Goal: Information Seeking & Learning: Check status

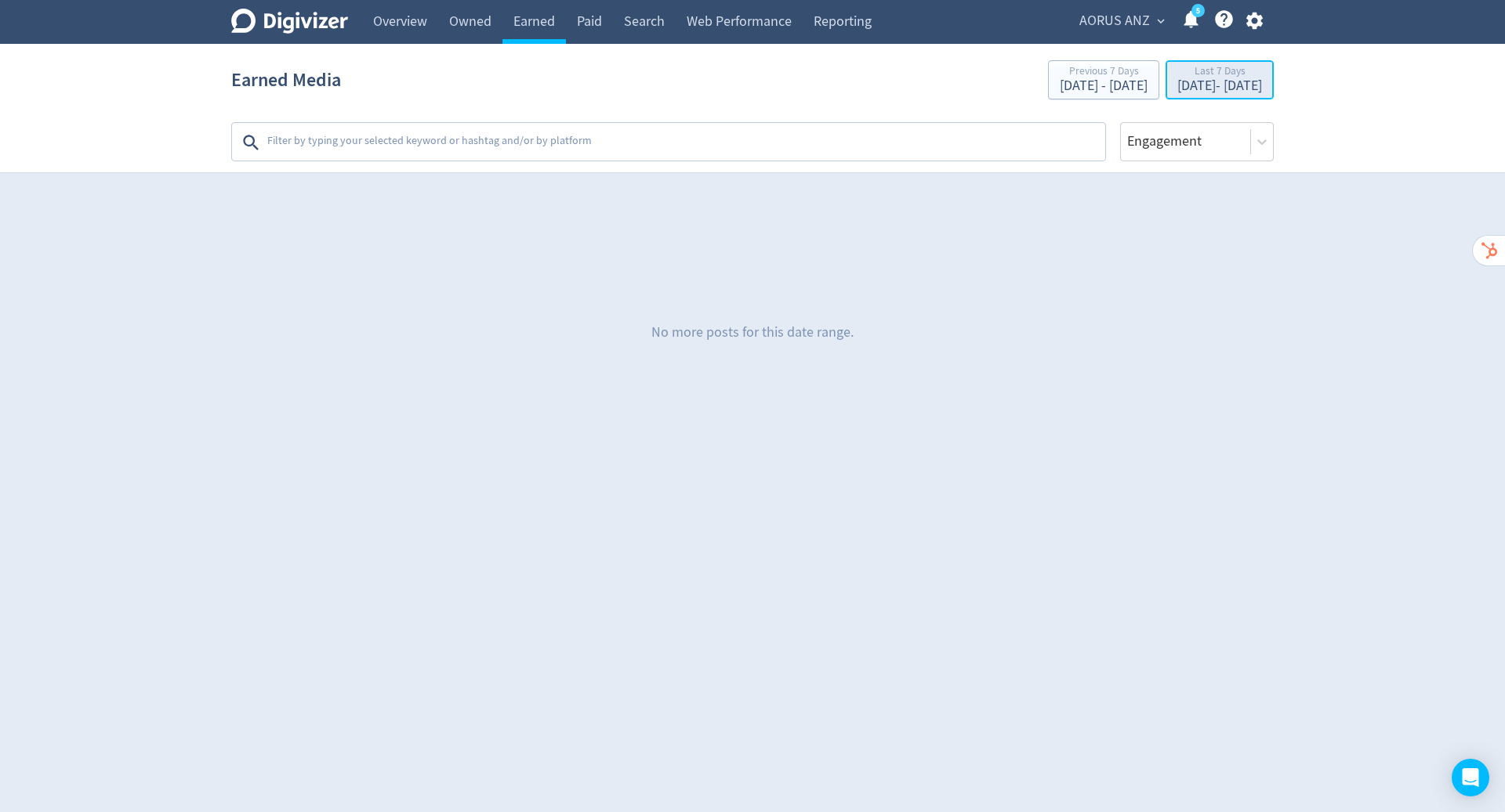
click at [1212, 78] on div "Last 7 Days" at bounding box center [1219, 73] width 84 height 13
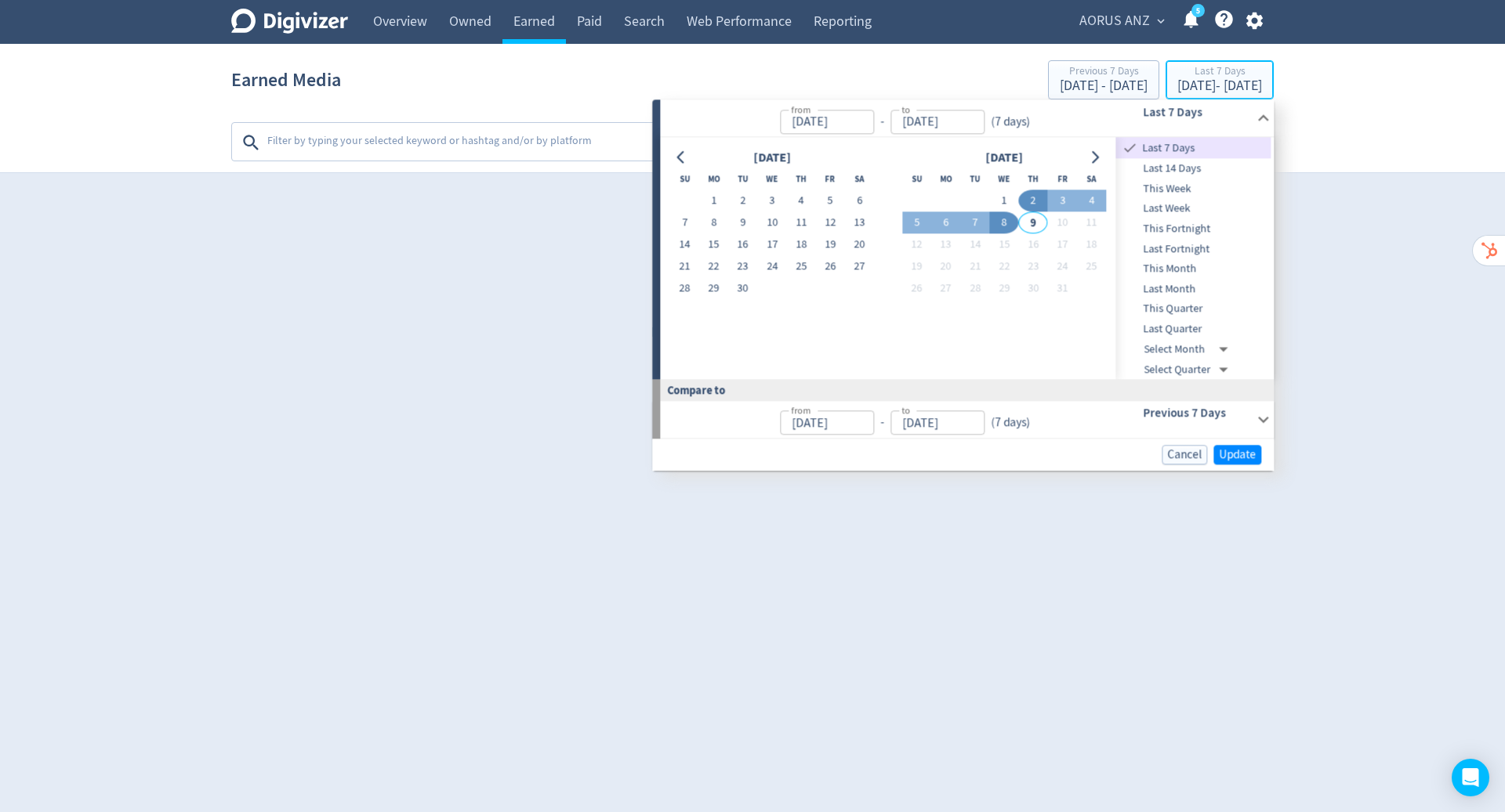
type input "[DATE]"
click at [719, 199] on button "1" at bounding box center [713, 201] width 29 height 22
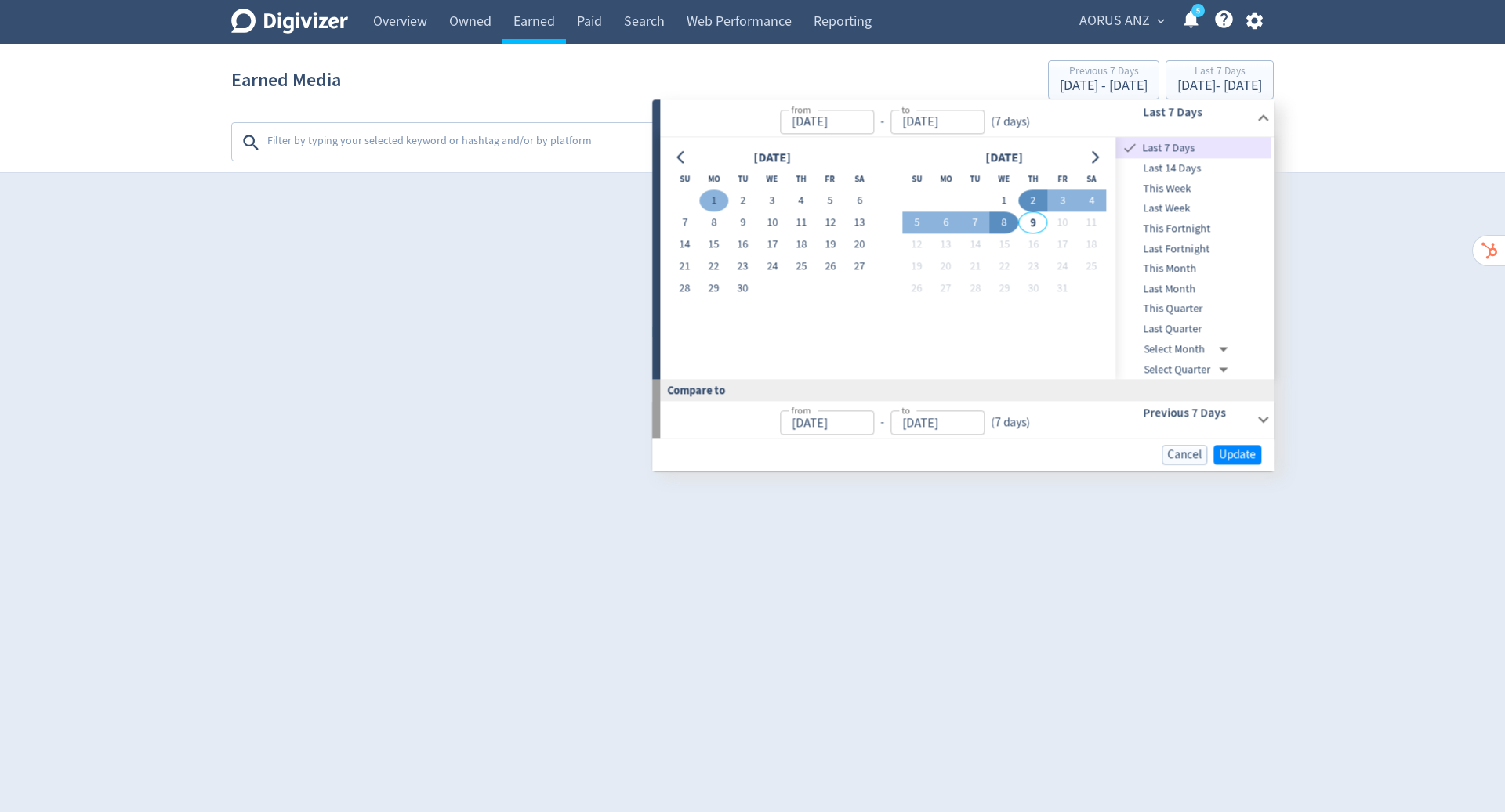
type input "[DATE]"
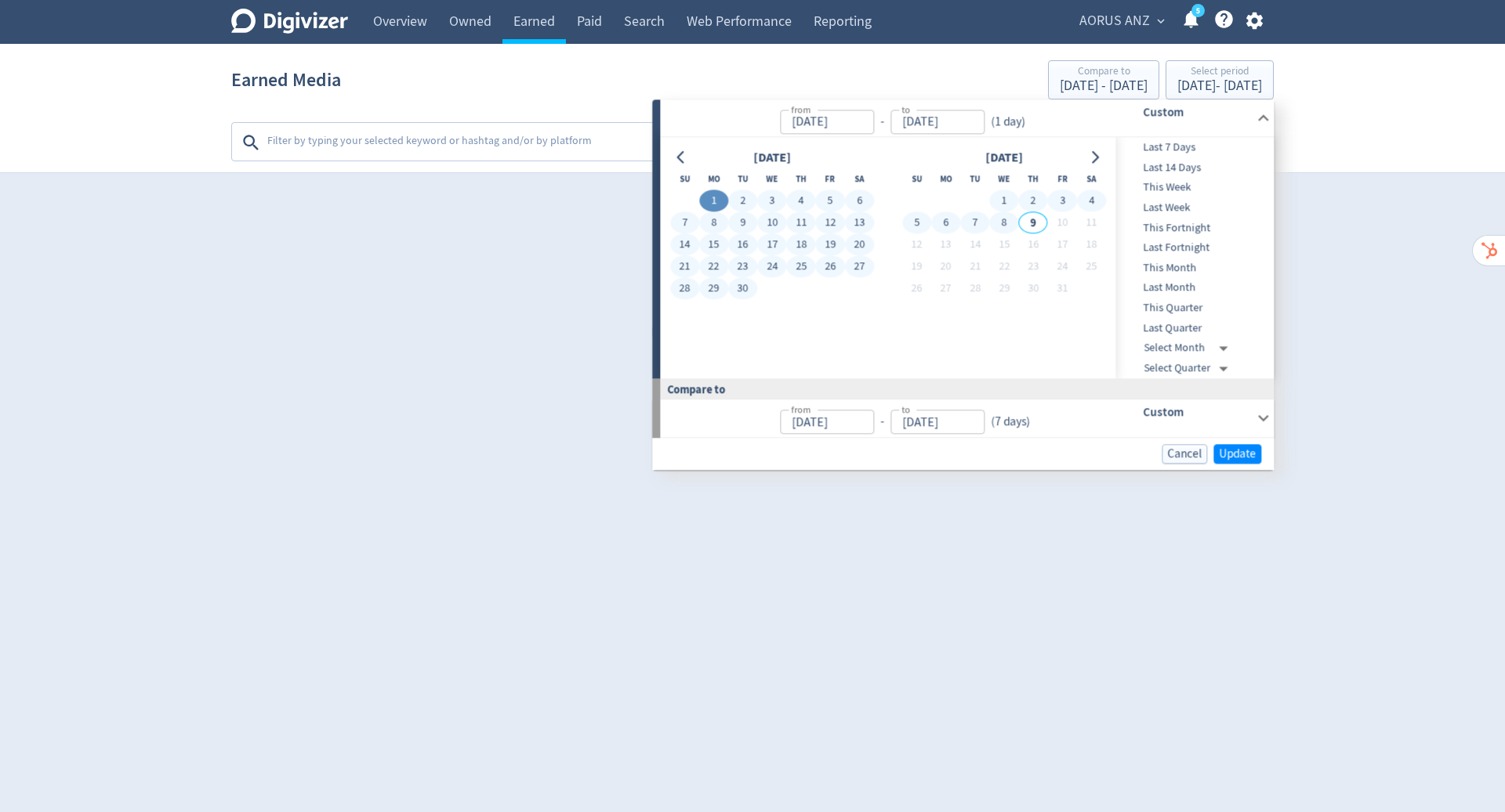
click at [1004, 224] on button "8" at bounding box center [1003, 223] width 29 height 22
type input "[DATE]"
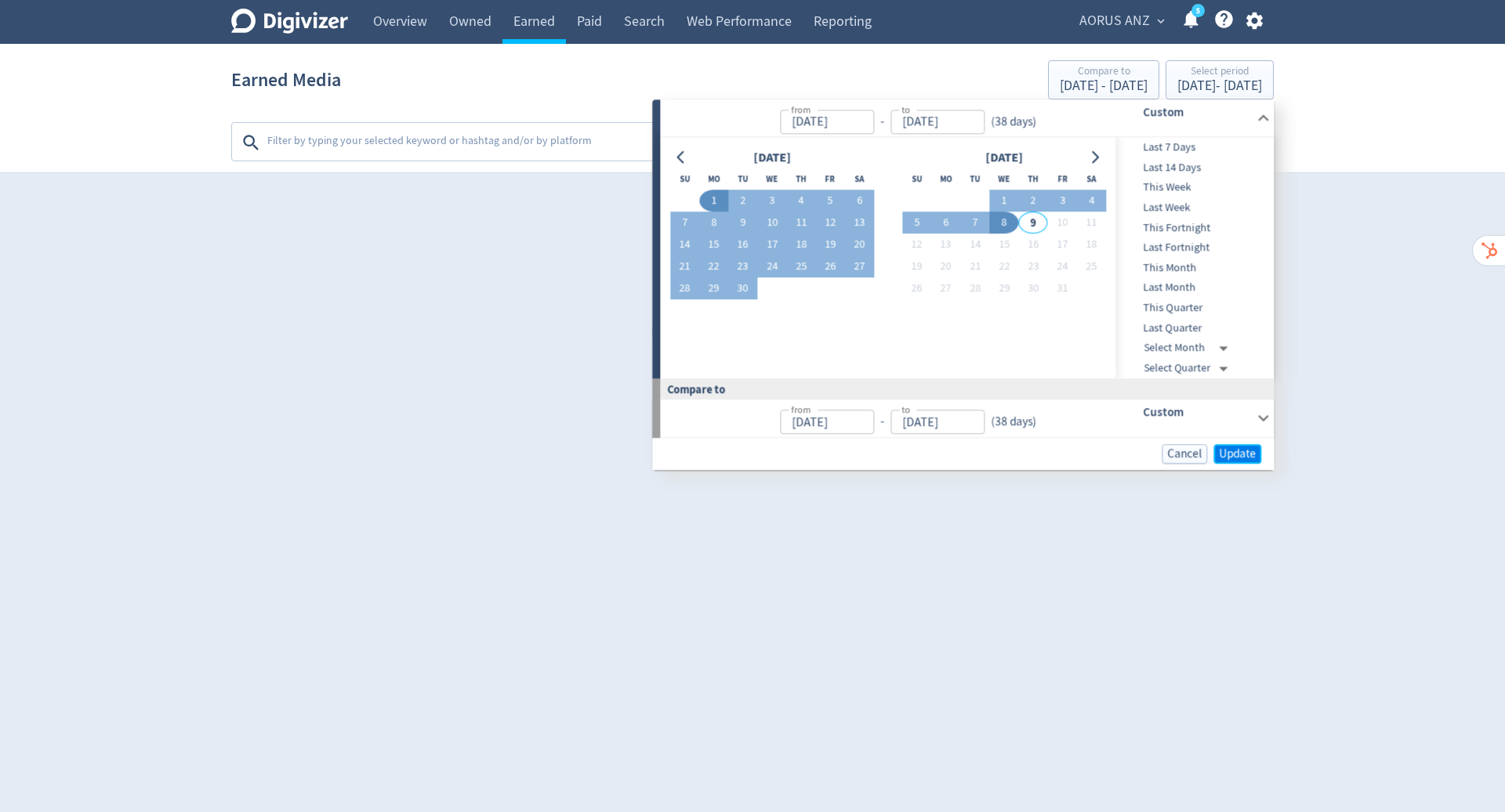
click at [1233, 448] on span "Update" at bounding box center [1236, 453] width 37 height 12
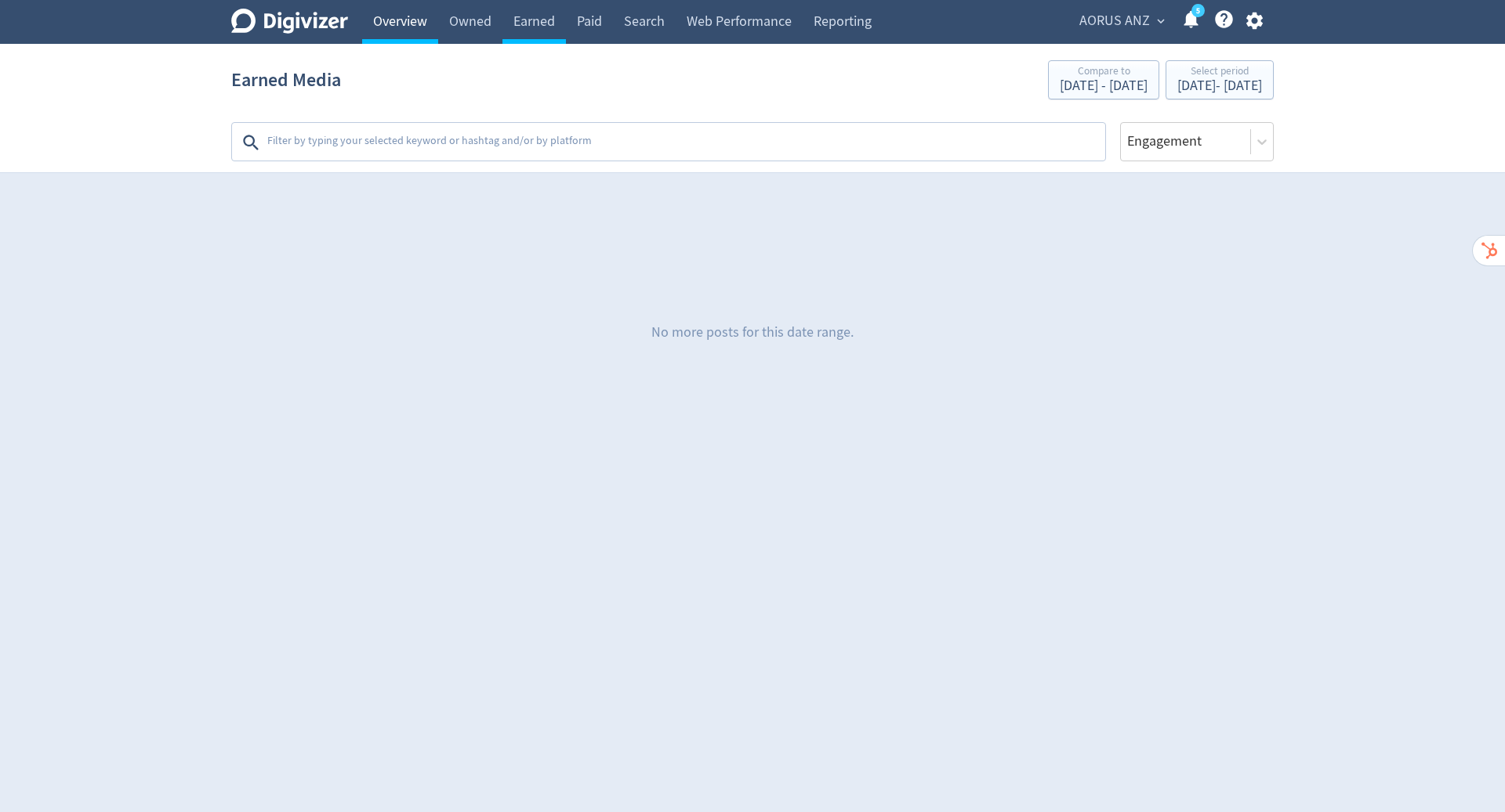
click at [402, 12] on link "Overview" at bounding box center [400, 21] width 76 height 44
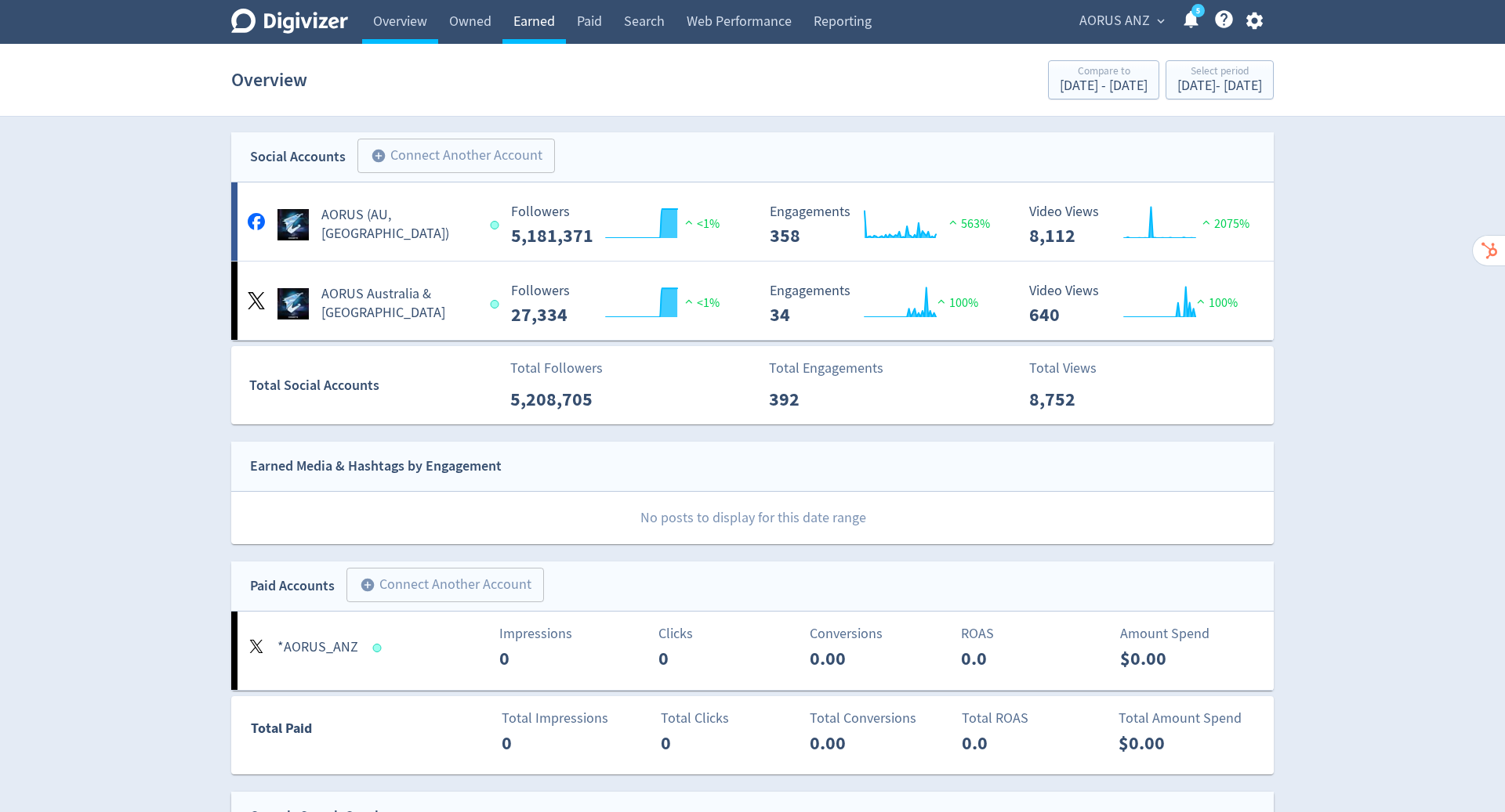
click at [544, 22] on link "Earned" at bounding box center [534, 21] width 64 height 44
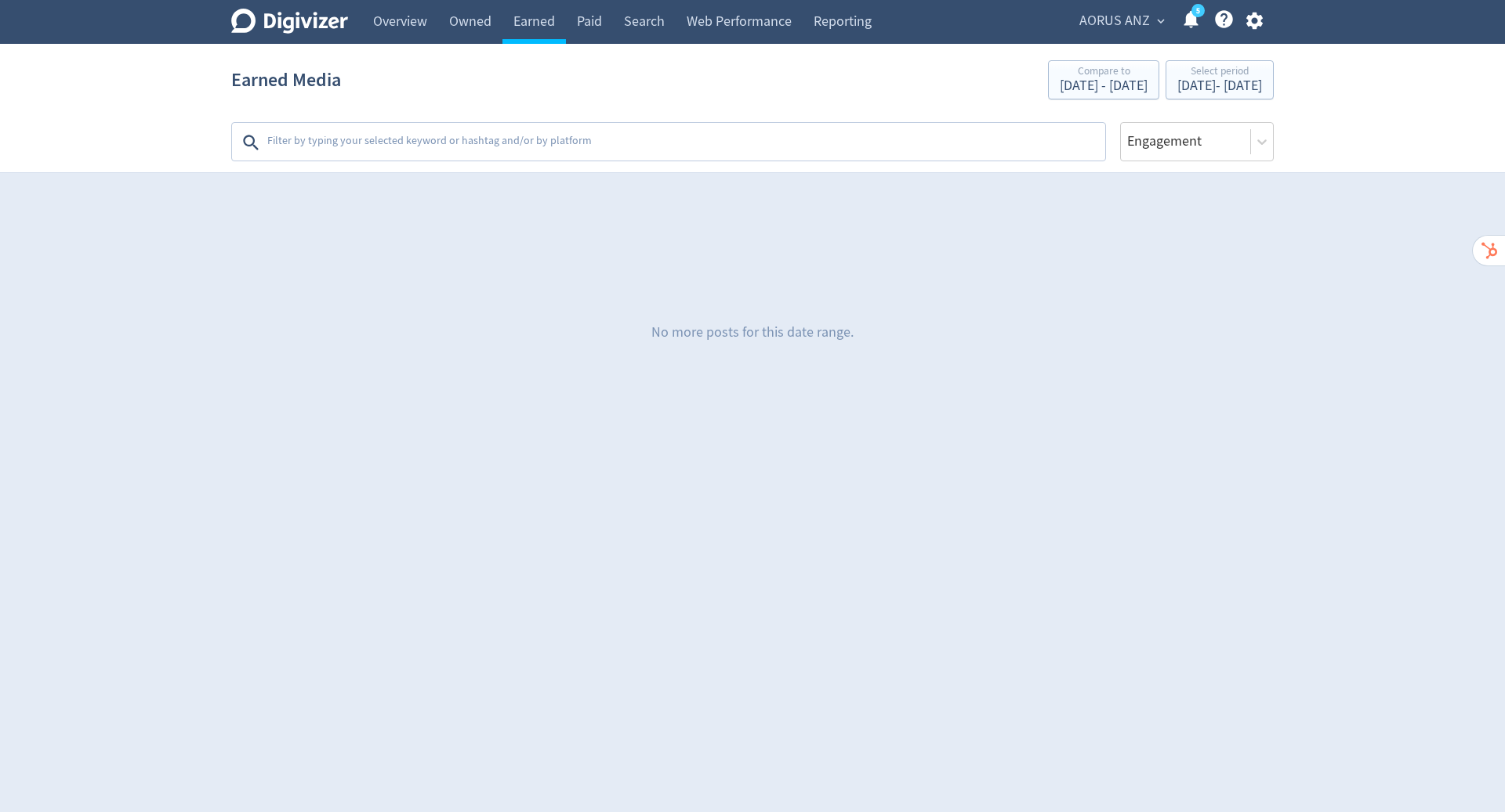
click at [1125, 13] on span "AORUS ANZ" at bounding box center [1114, 21] width 70 height 25
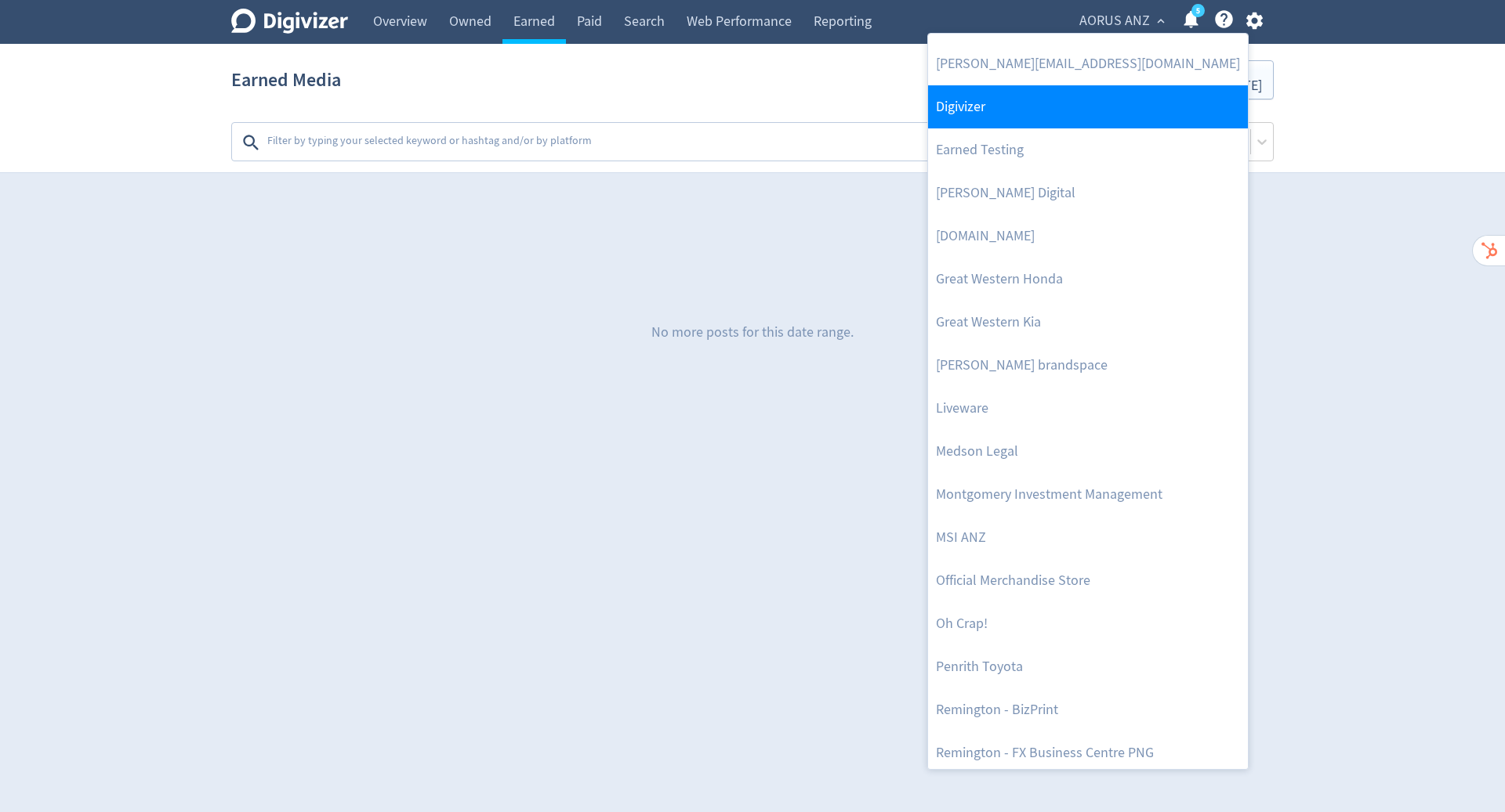
scroll to position [381, 0]
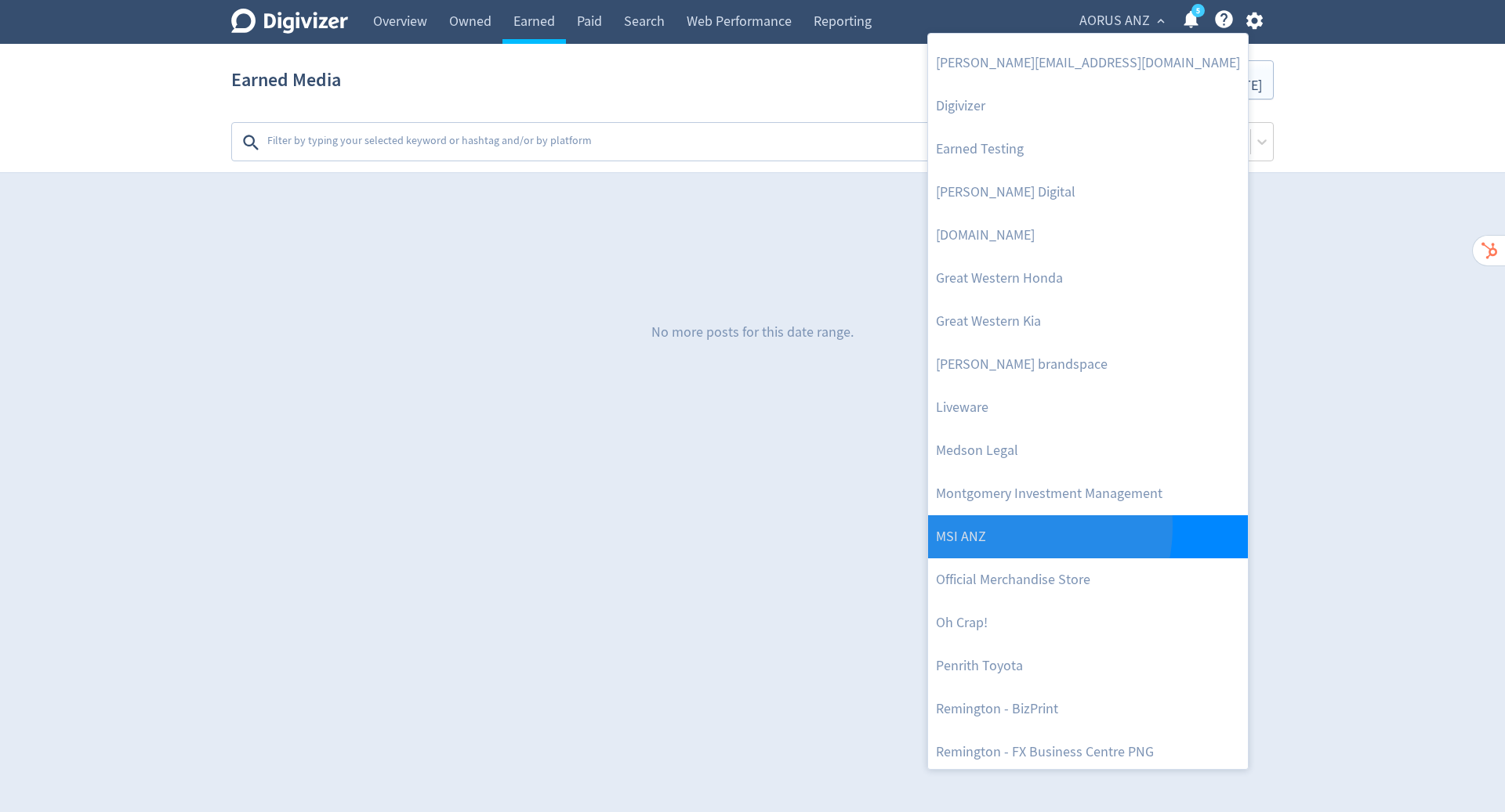
click at [994, 525] on link "MSI ANZ" at bounding box center [1088, 537] width 320 height 43
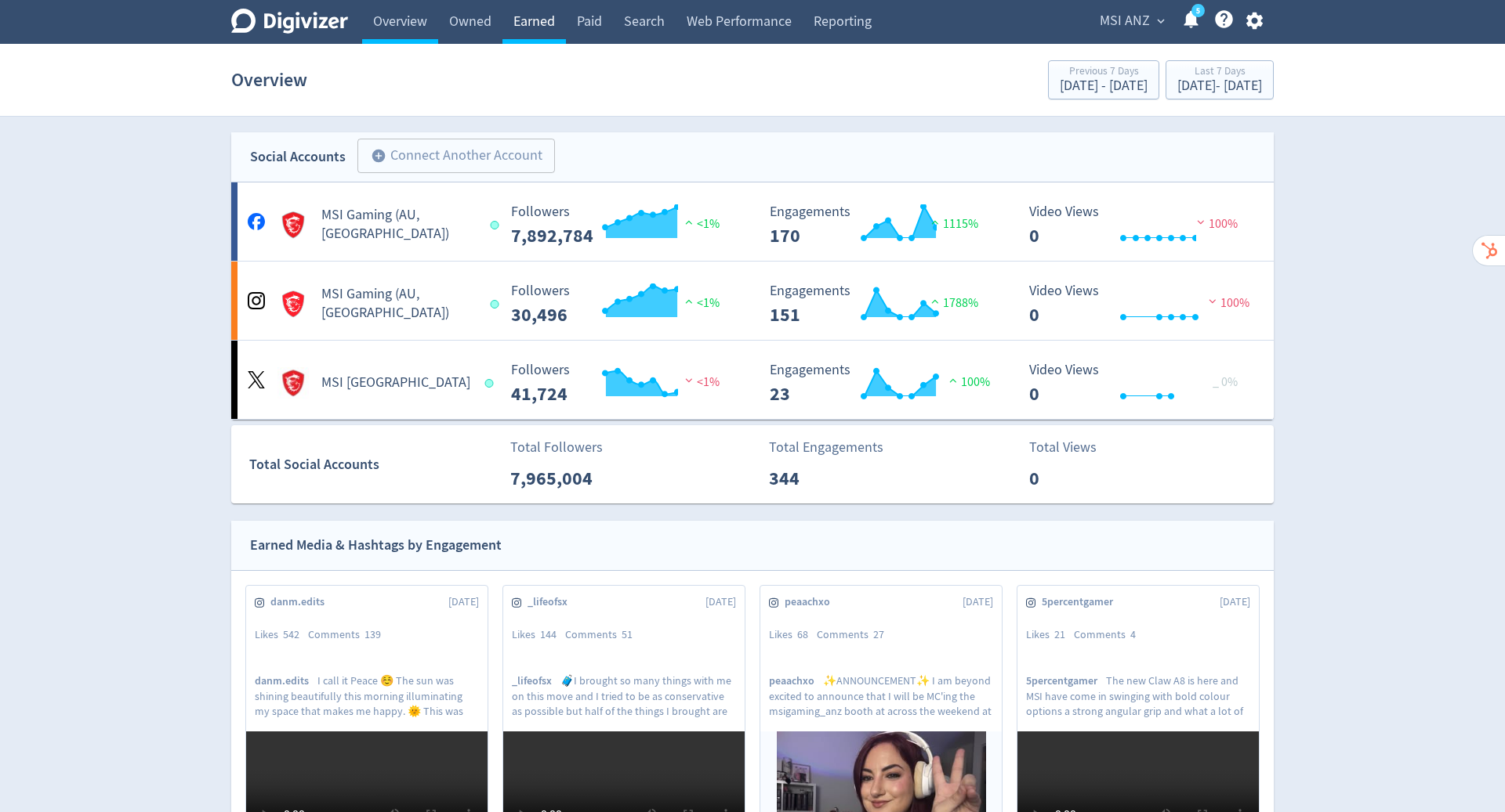
click at [537, 22] on link "Earned" at bounding box center [534, 21] width 64 height 44
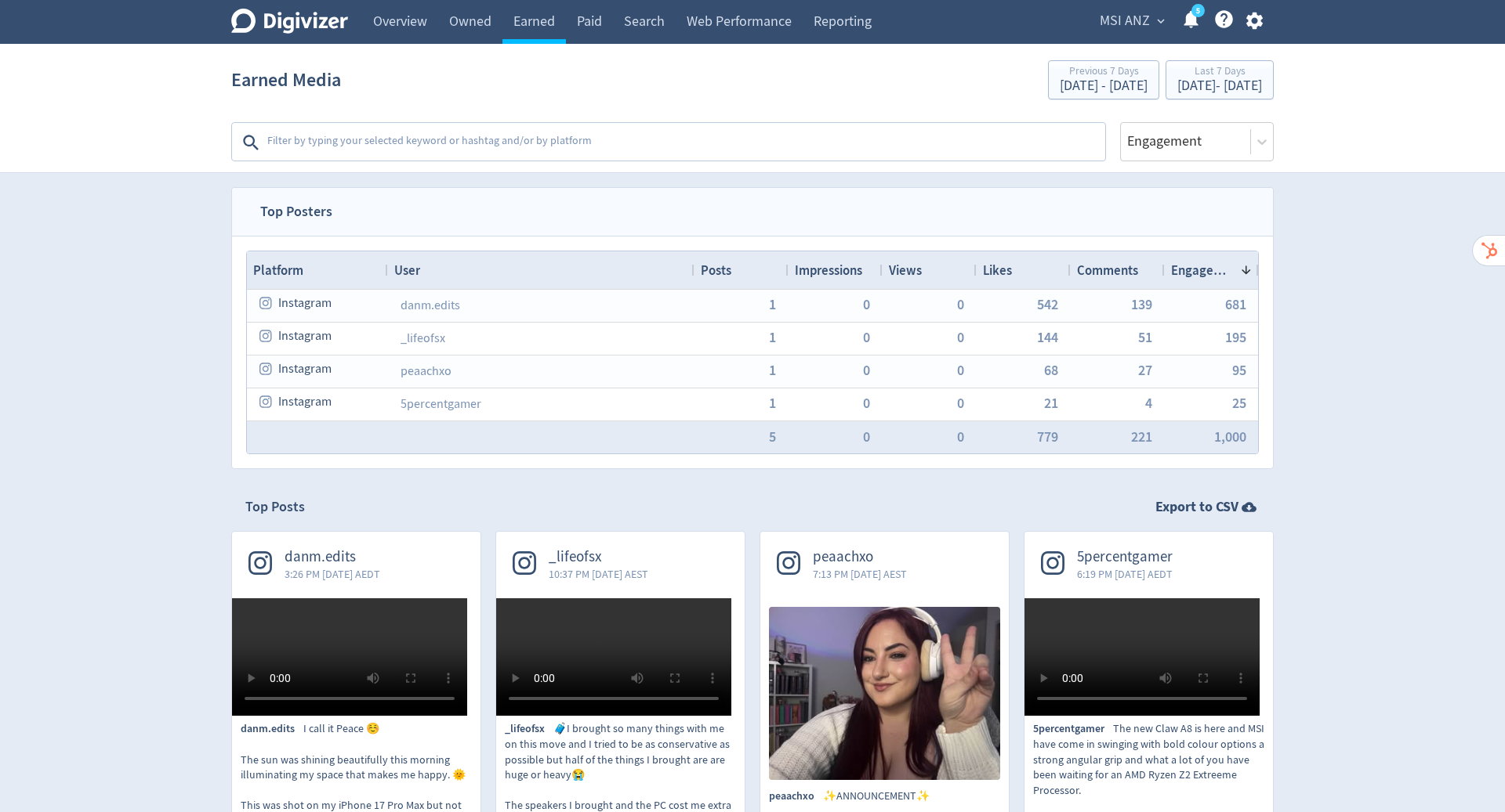
click at [482, 140] on textarea at bounding box center [684, 143] width 838 height 31
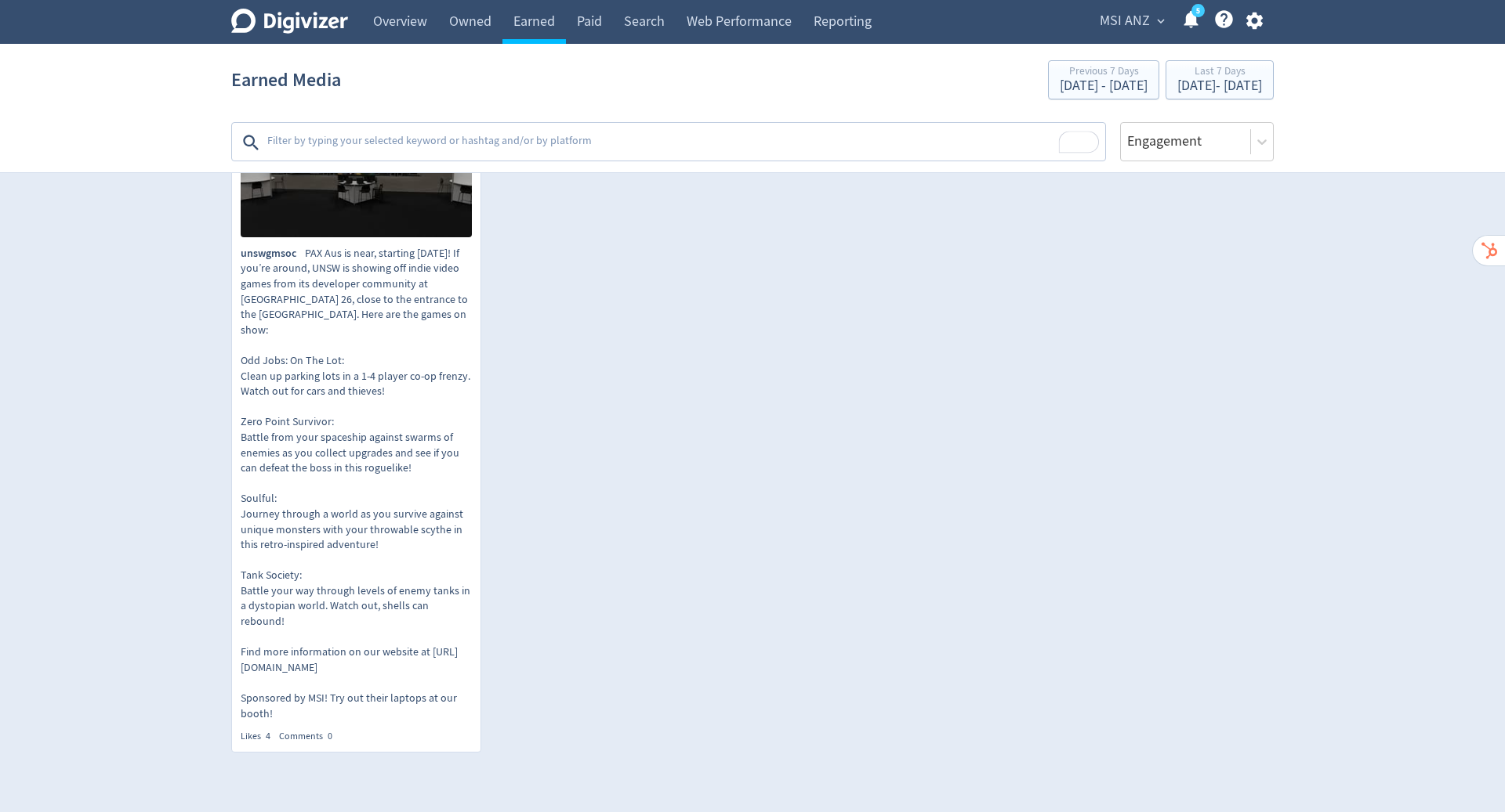
scroll to position [1010, 0]
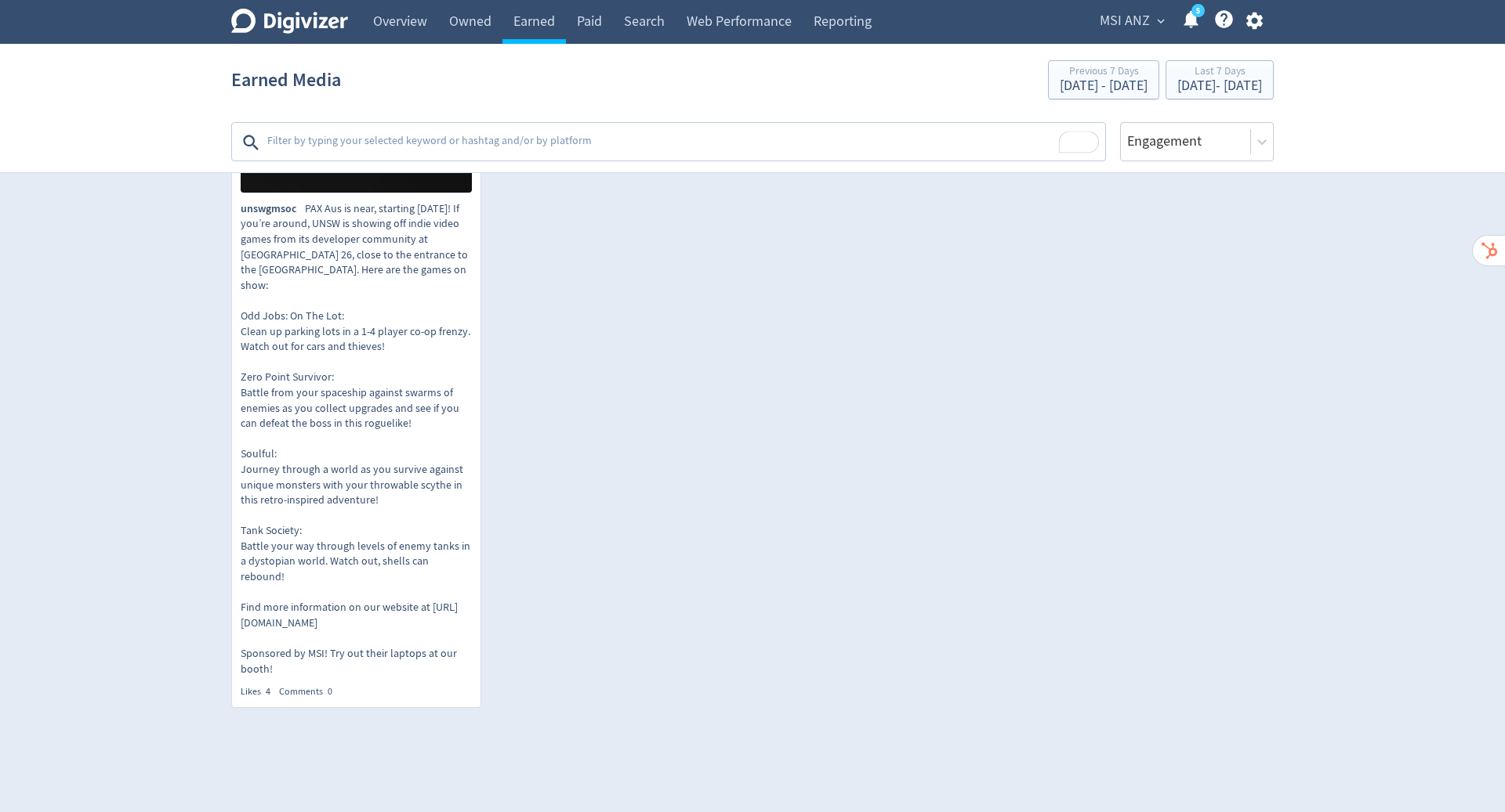
click at [519, 141] on textarea "To enrich screen reader interactions, please activate Accessibility in Grammarl…" at bounding box center [684, 143] width 838 height 31
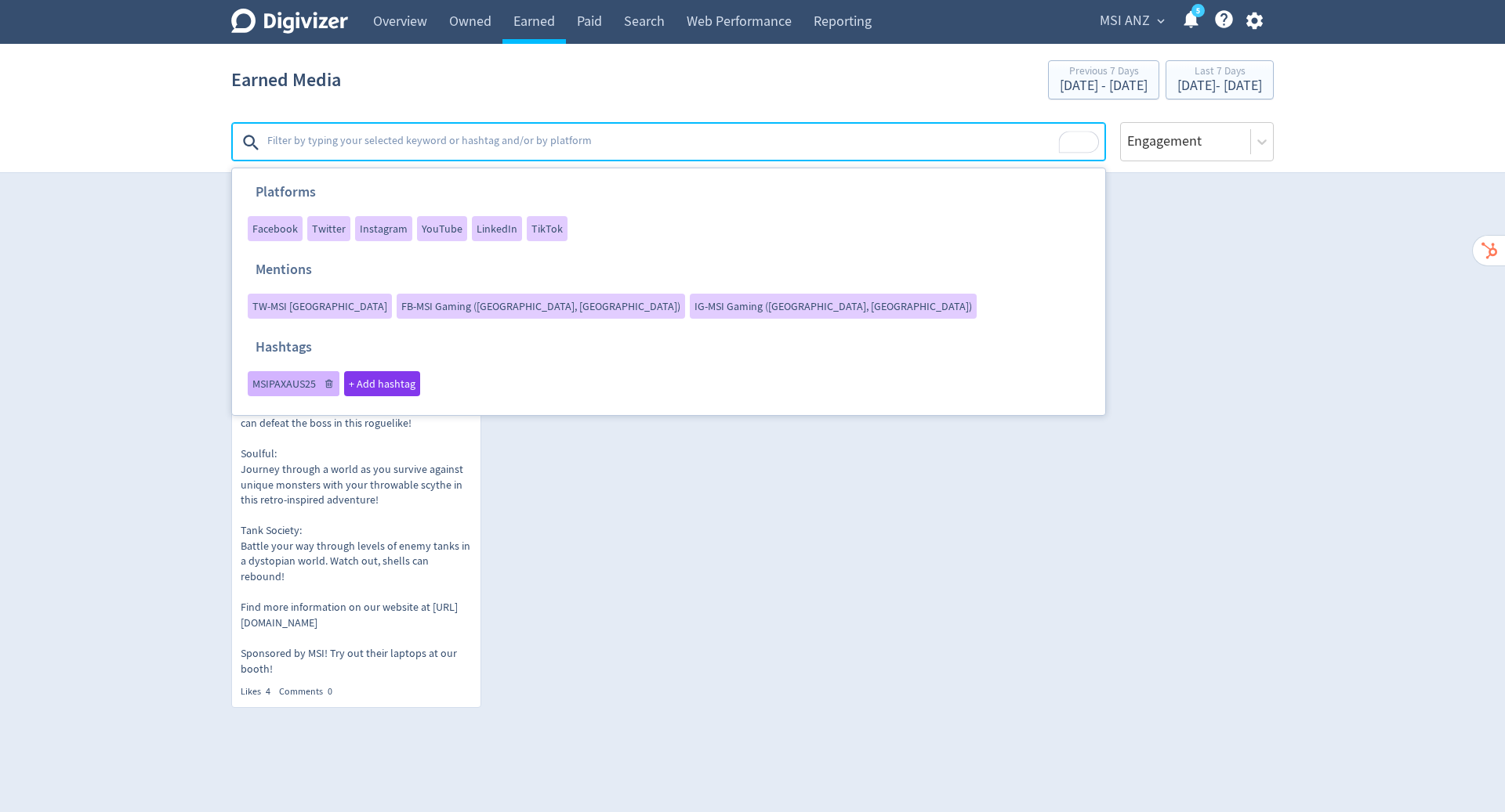
click at [273, 378] on span "MSIPAXAUS25" at bounding box center [283, 383] width 64 height 11
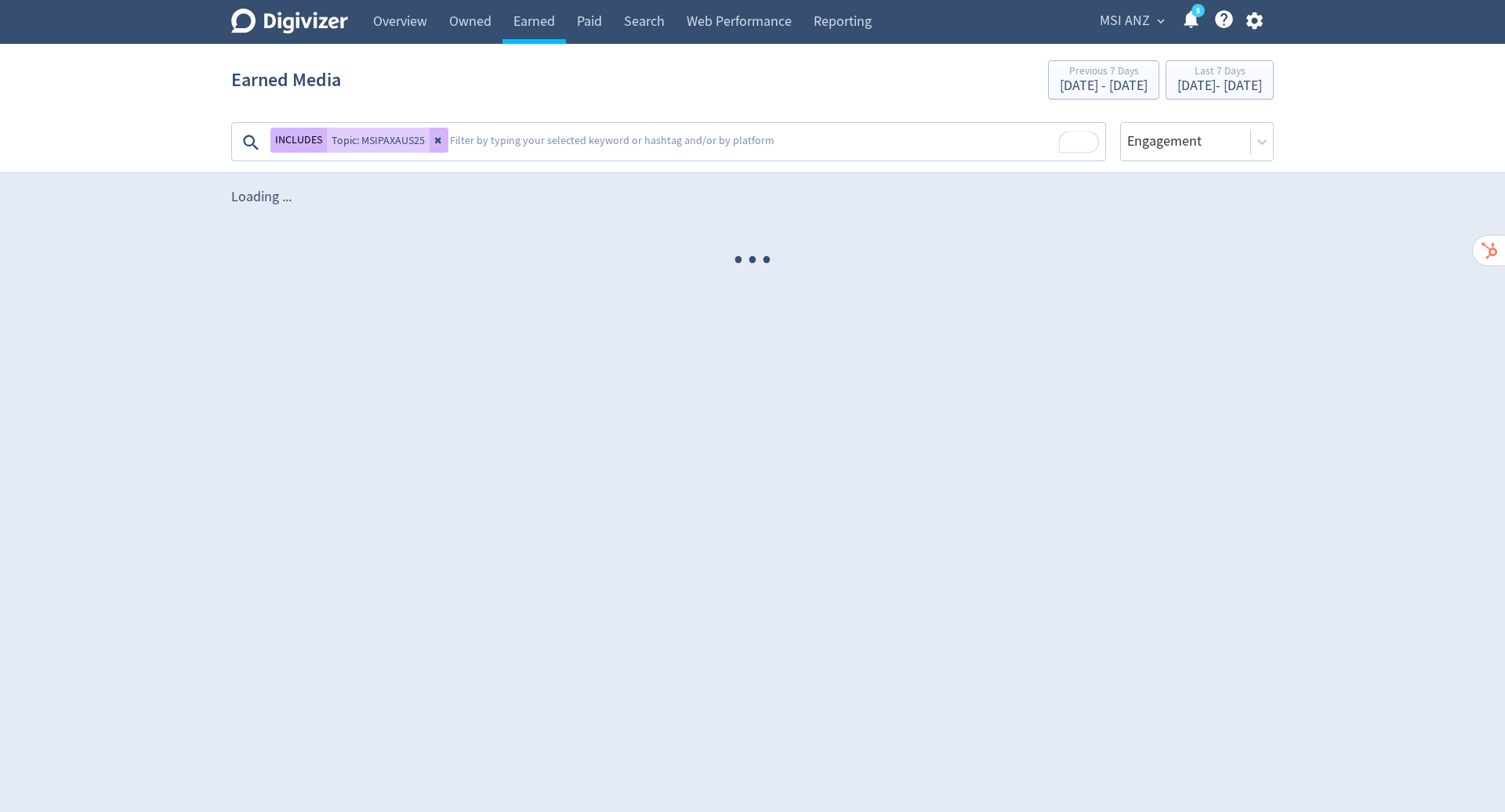
scroll to position [0, 0]
click at [390, 21] on link "Overview" at bounding box center [400, 21] width 76 height 44
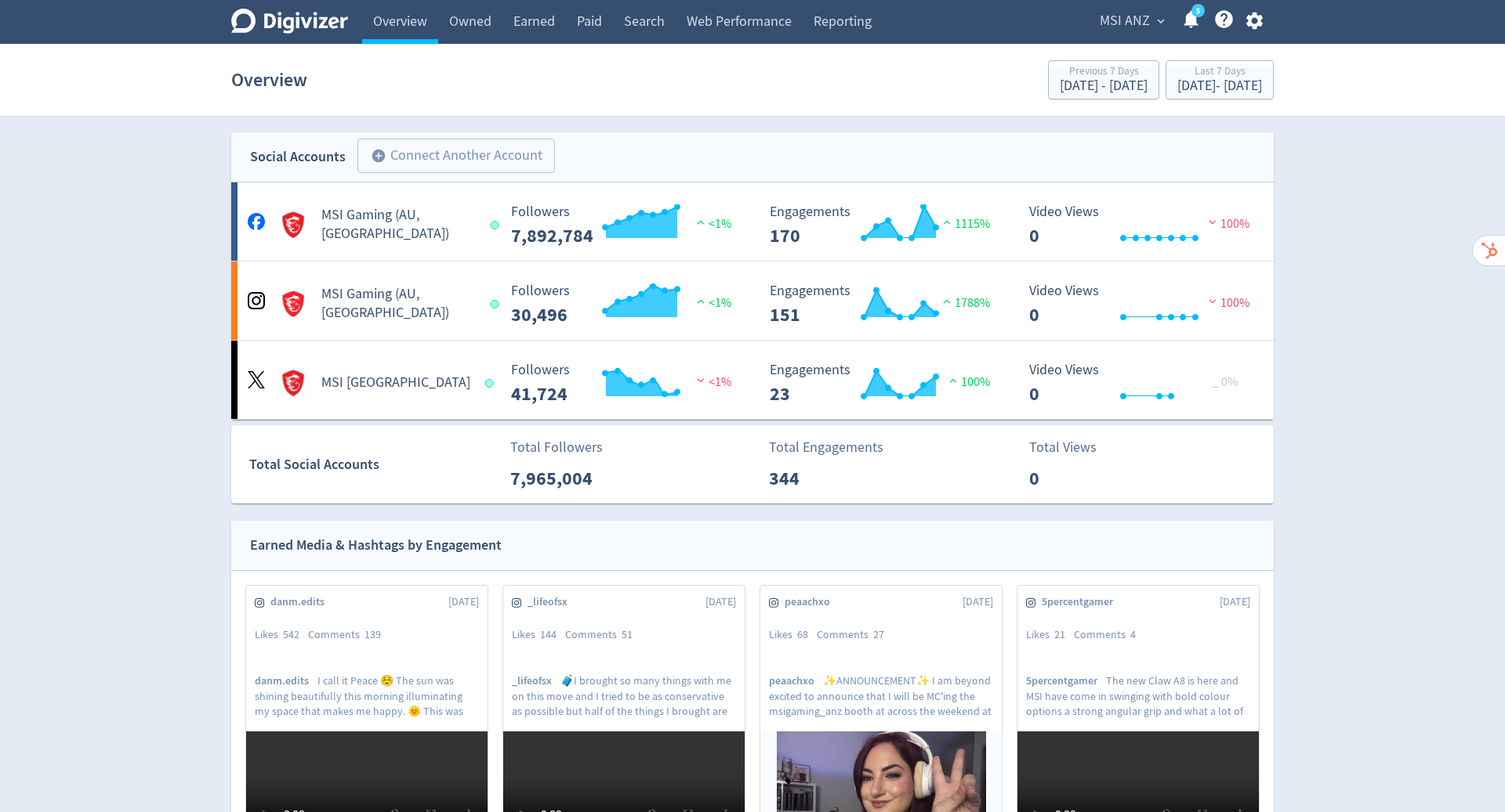
click at [1139, 26] on span "MSI ANZ" at bounding box center [1124, 21] width 50 height 25
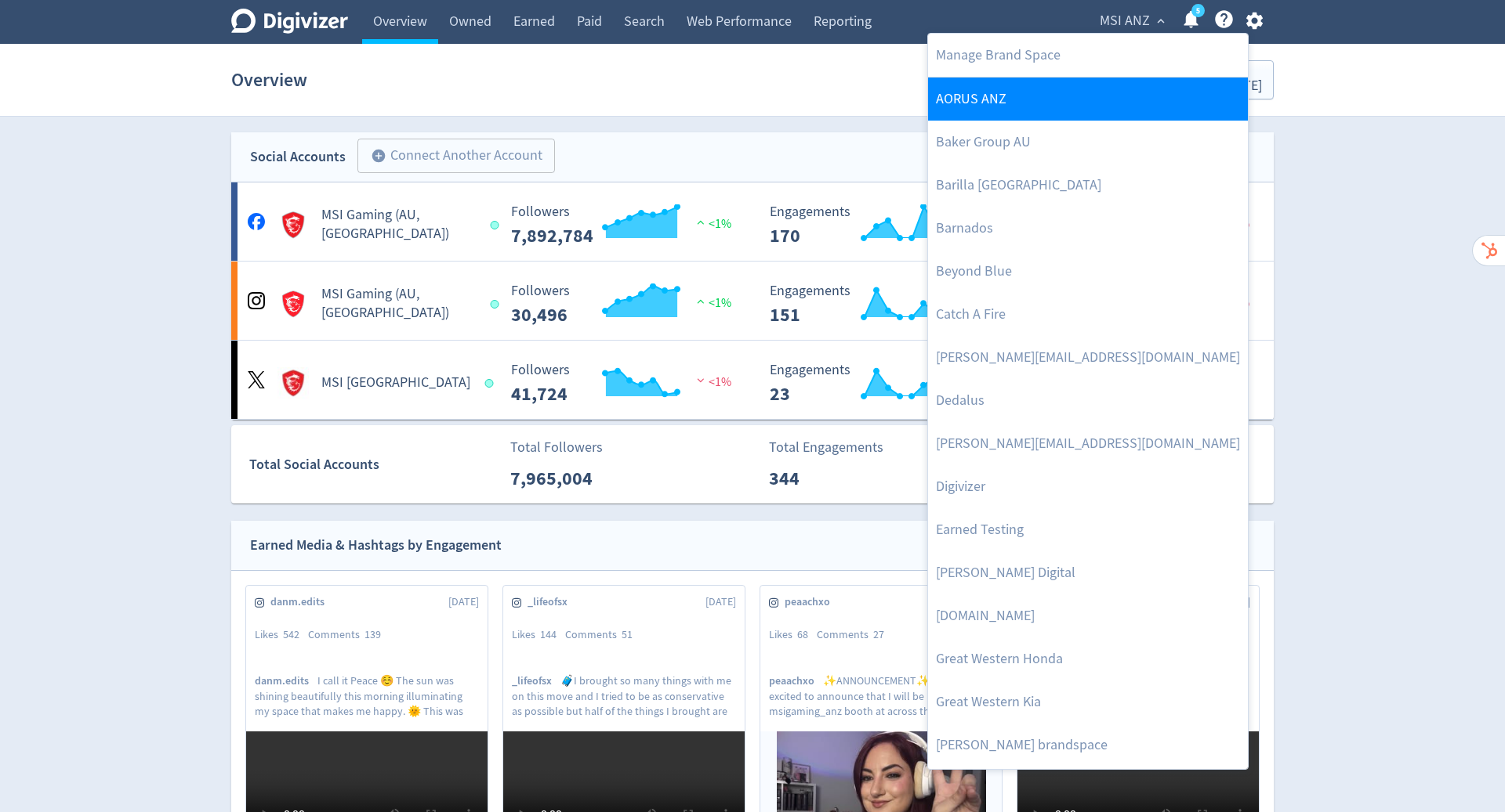
click at [1071, 110] on link "AORUS ANZ" at bounding box center [1088, 99] width 320 height 43
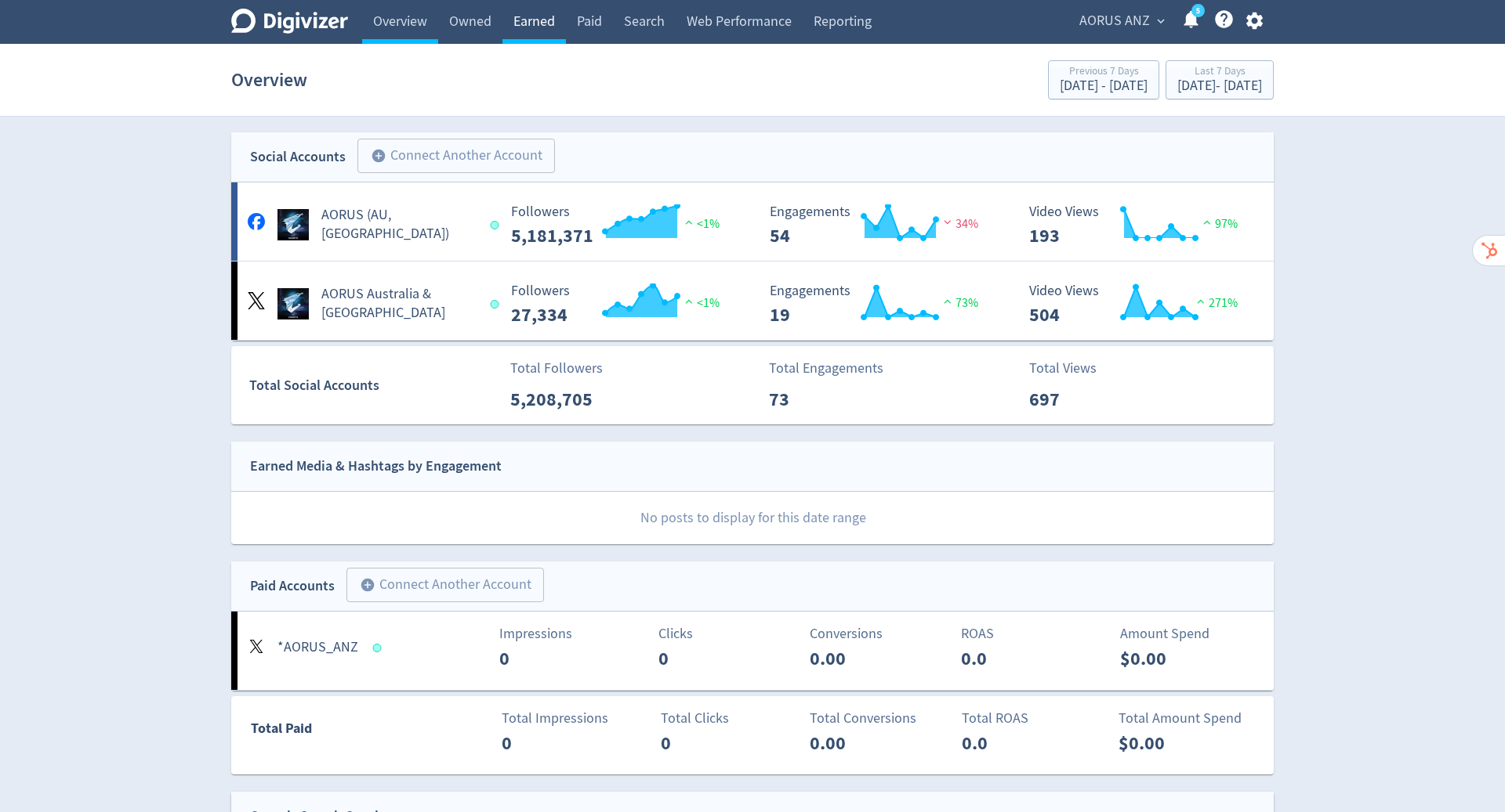
click at [531, 25] on link "Earned" at bounding box center [534, 21] width 64 height 44
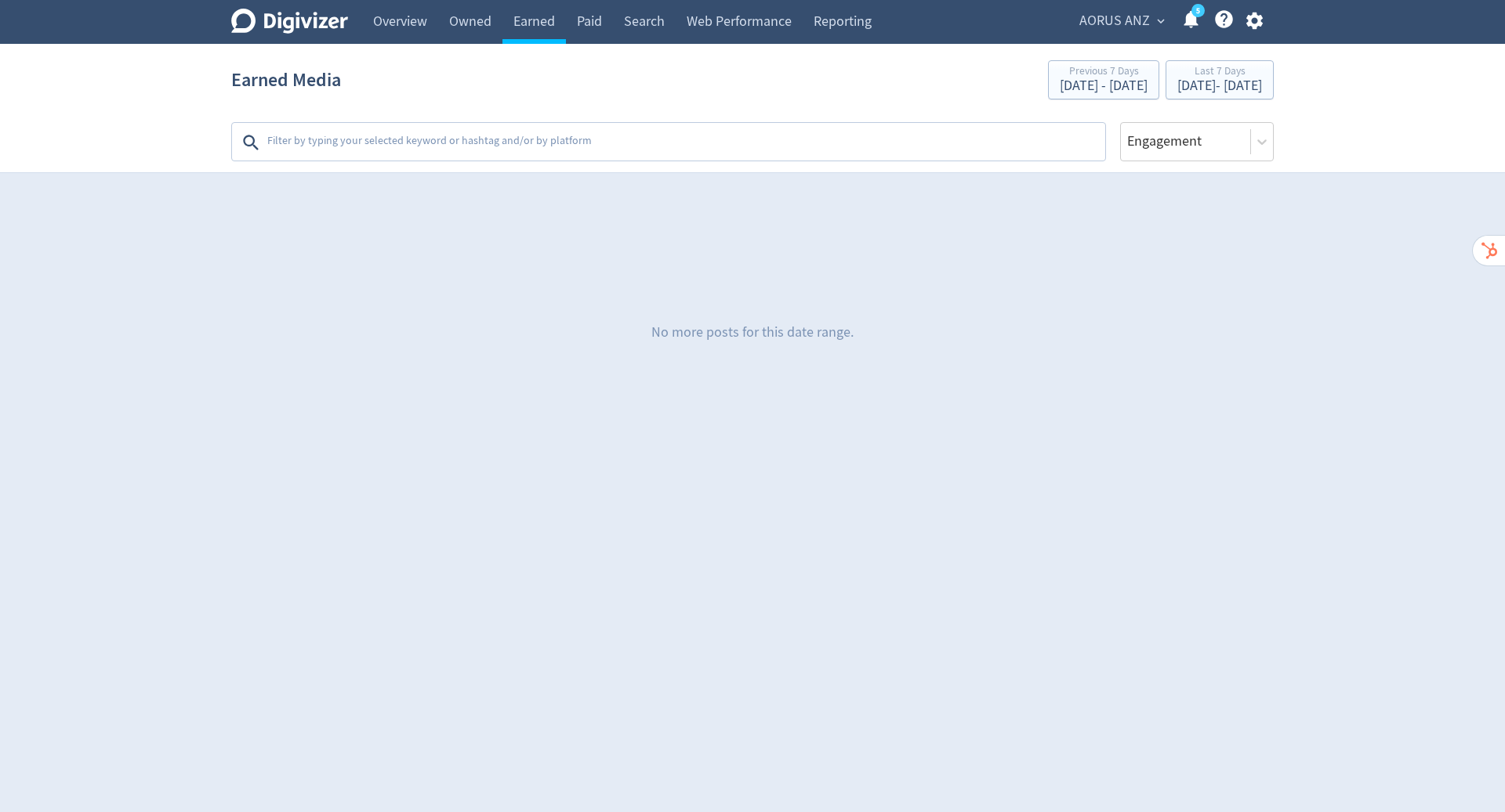
click at [393, 147] on textarea at bounding box center [684, 143] width 838 height 31
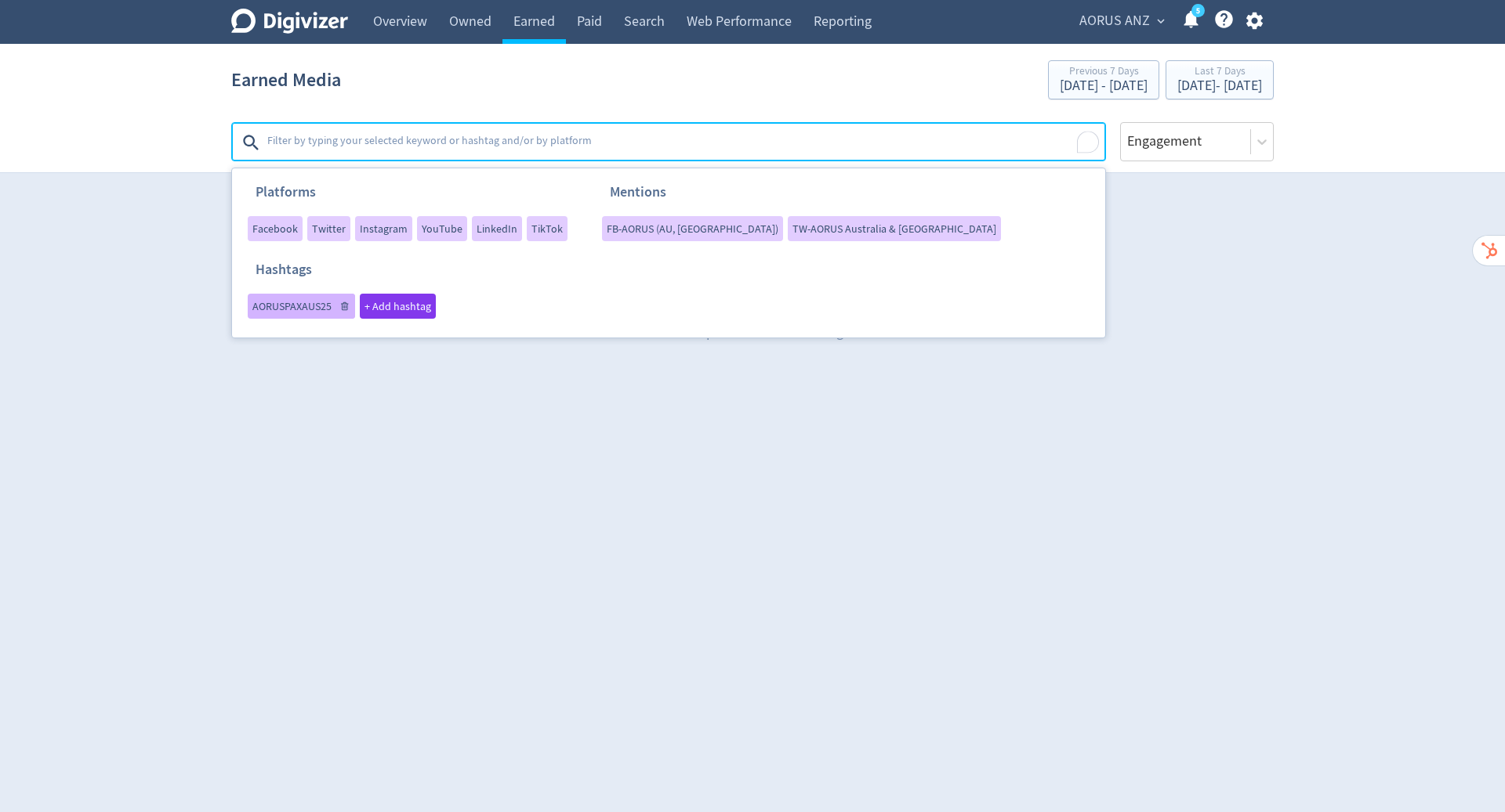
click at [290, 310] on span "AORUSPAXAUS25" at bounding box center [292, 306] width 79 height 11
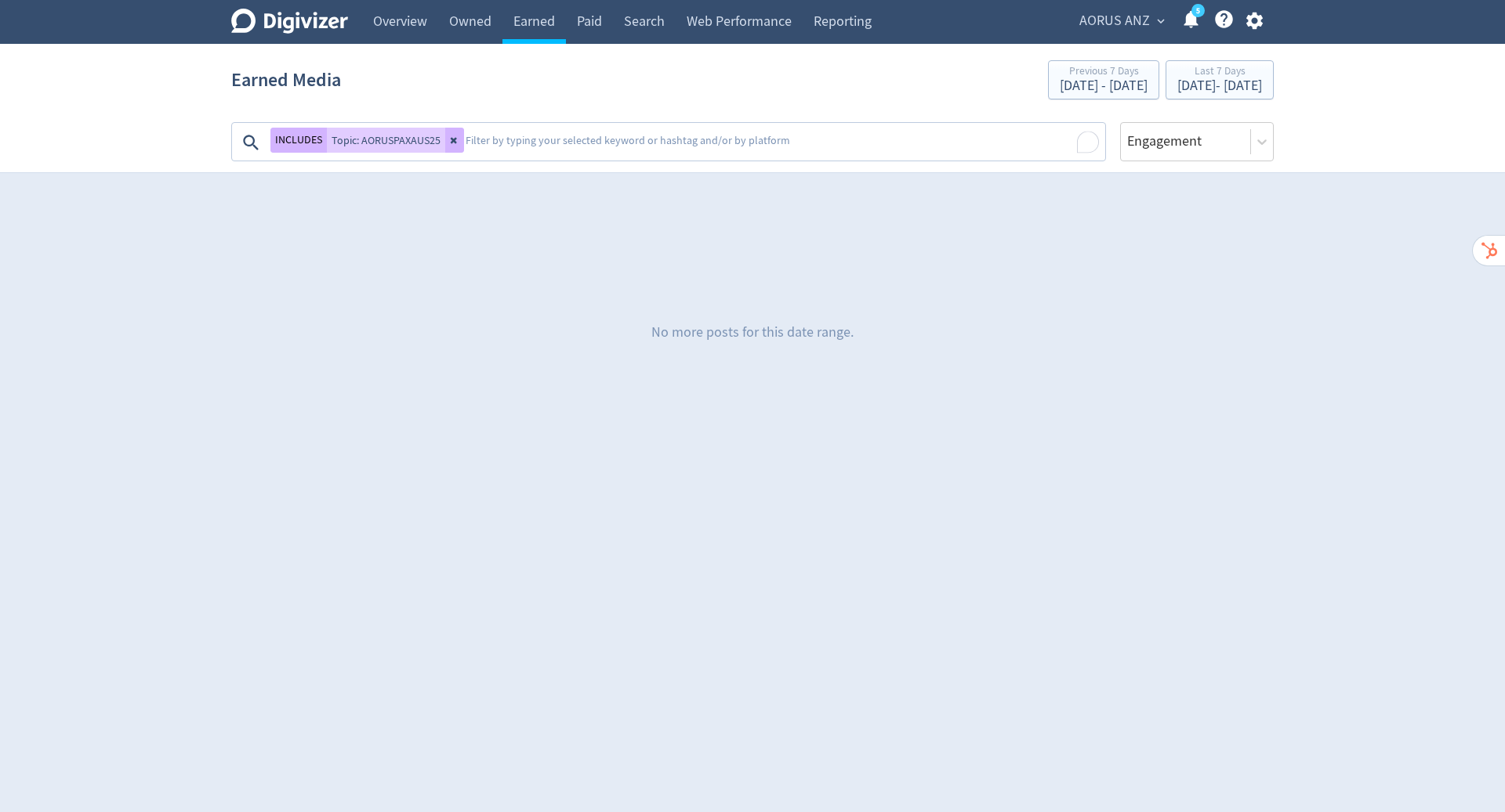
click at [630, 394] on div "No more posts for this date range." at bounding box center [752, 333] width 1042 height 235
click at [1120, 22] on span "AORUS ANZ" at bounding box center [1114, 21] width 70 height 25
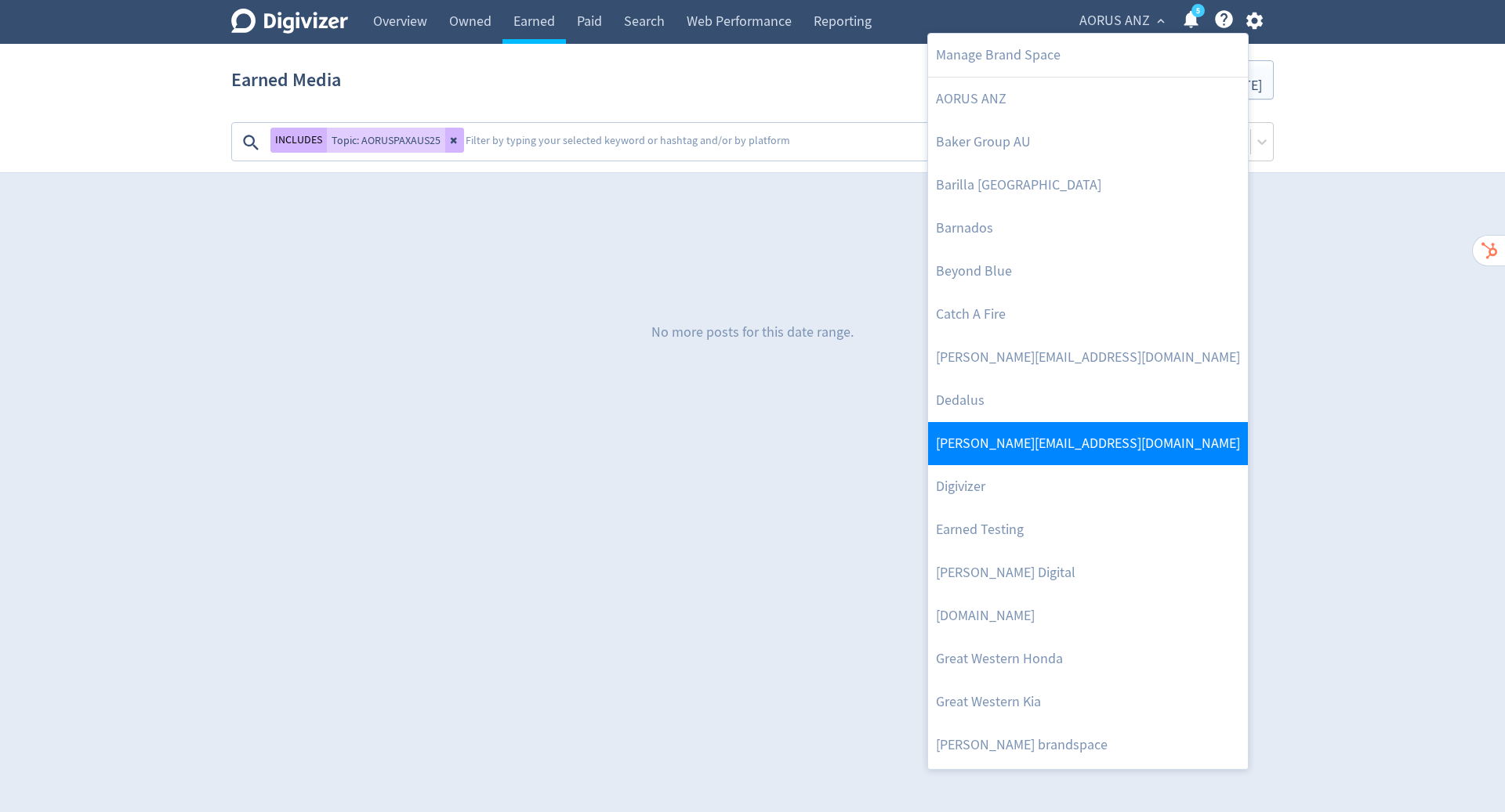
click at [1061, 452] on link "[PERSON_NAME][EMAIL_ADDRESS][DOMAIN_NAME]" at bounding box center [1088, 444] width 320 height 43
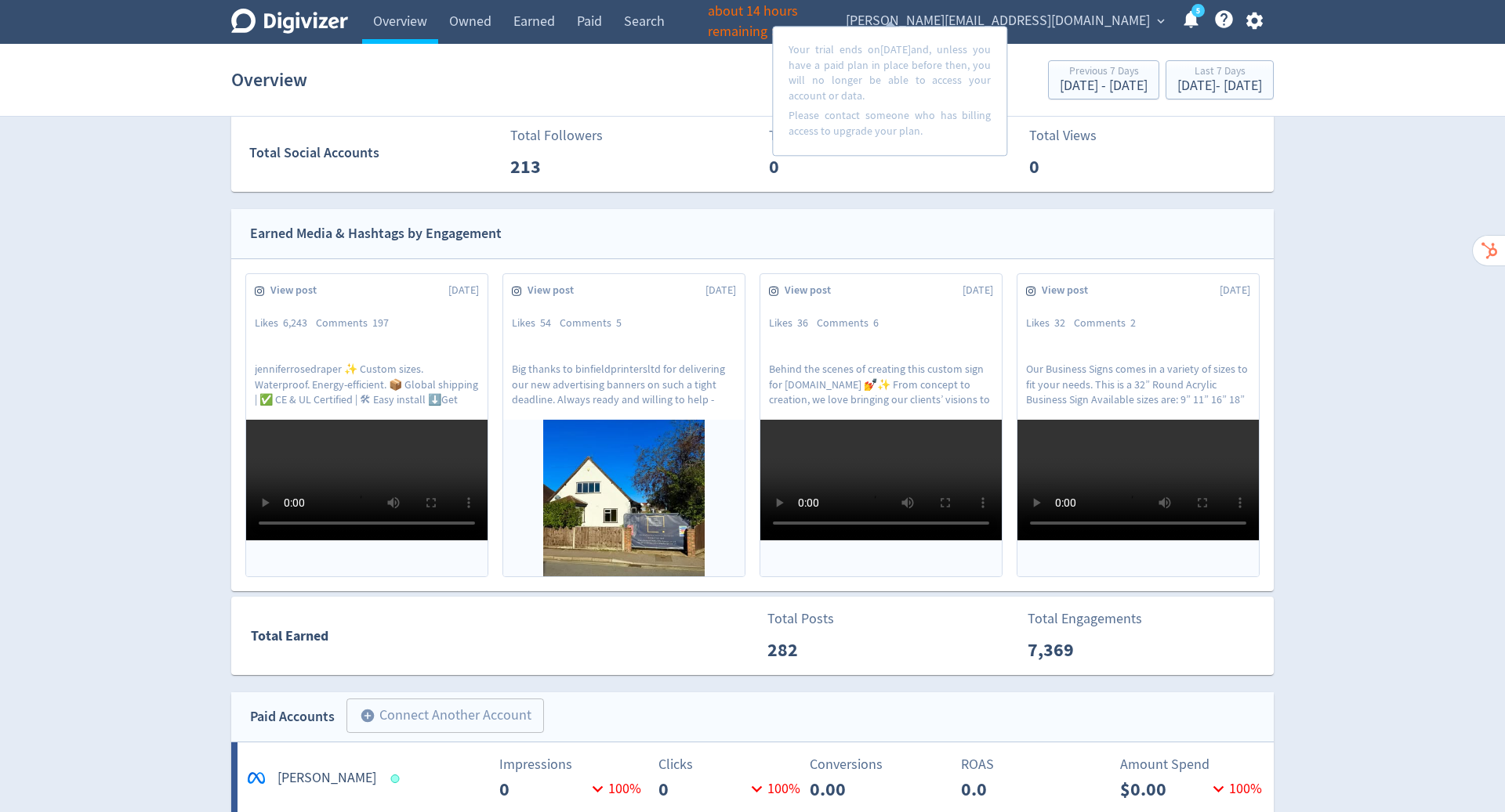
scroll to position [277, 0]
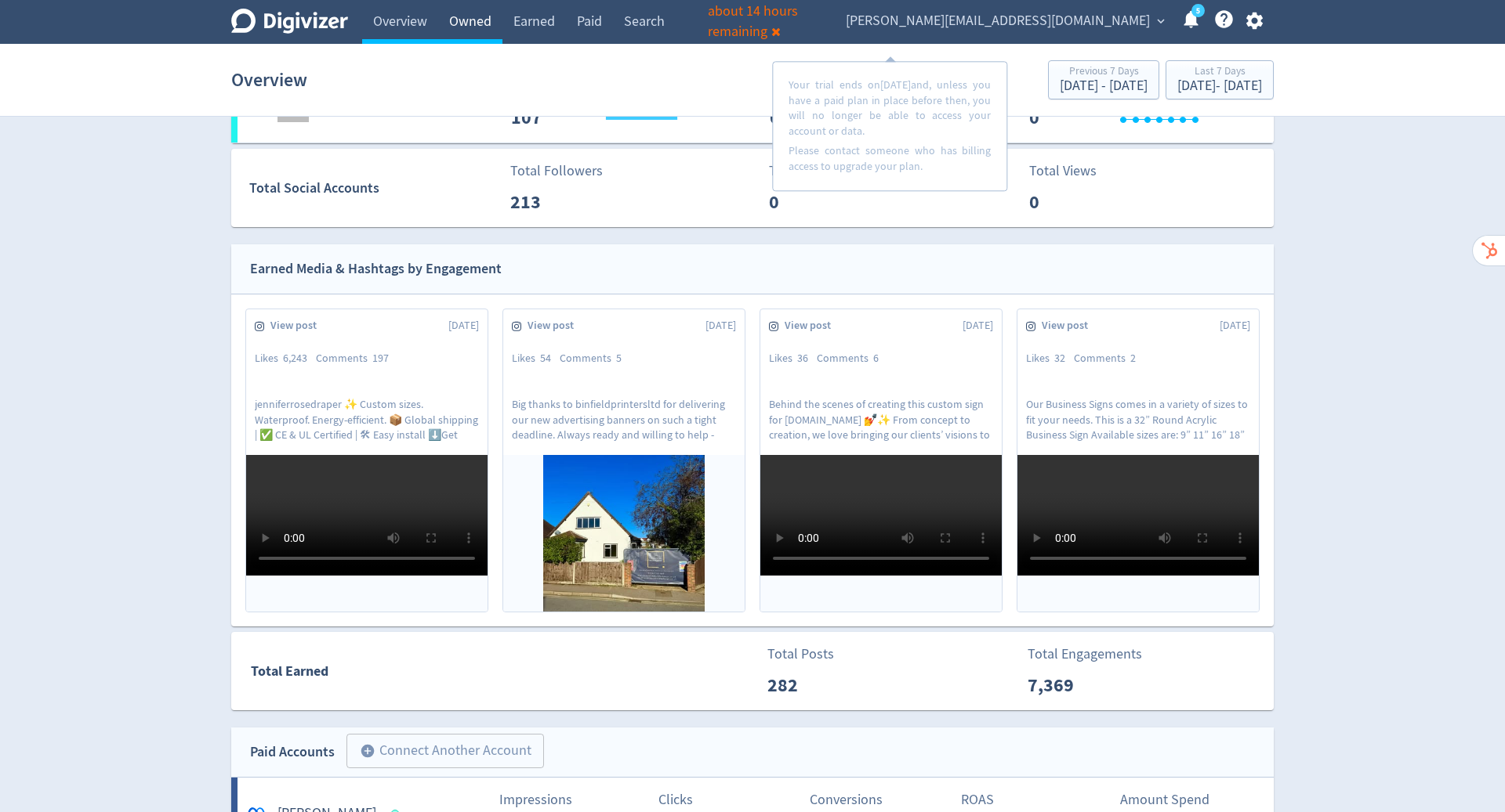
click at [468, 24] on link "Owned" at bounding box center [470, 21] width 64 height 44
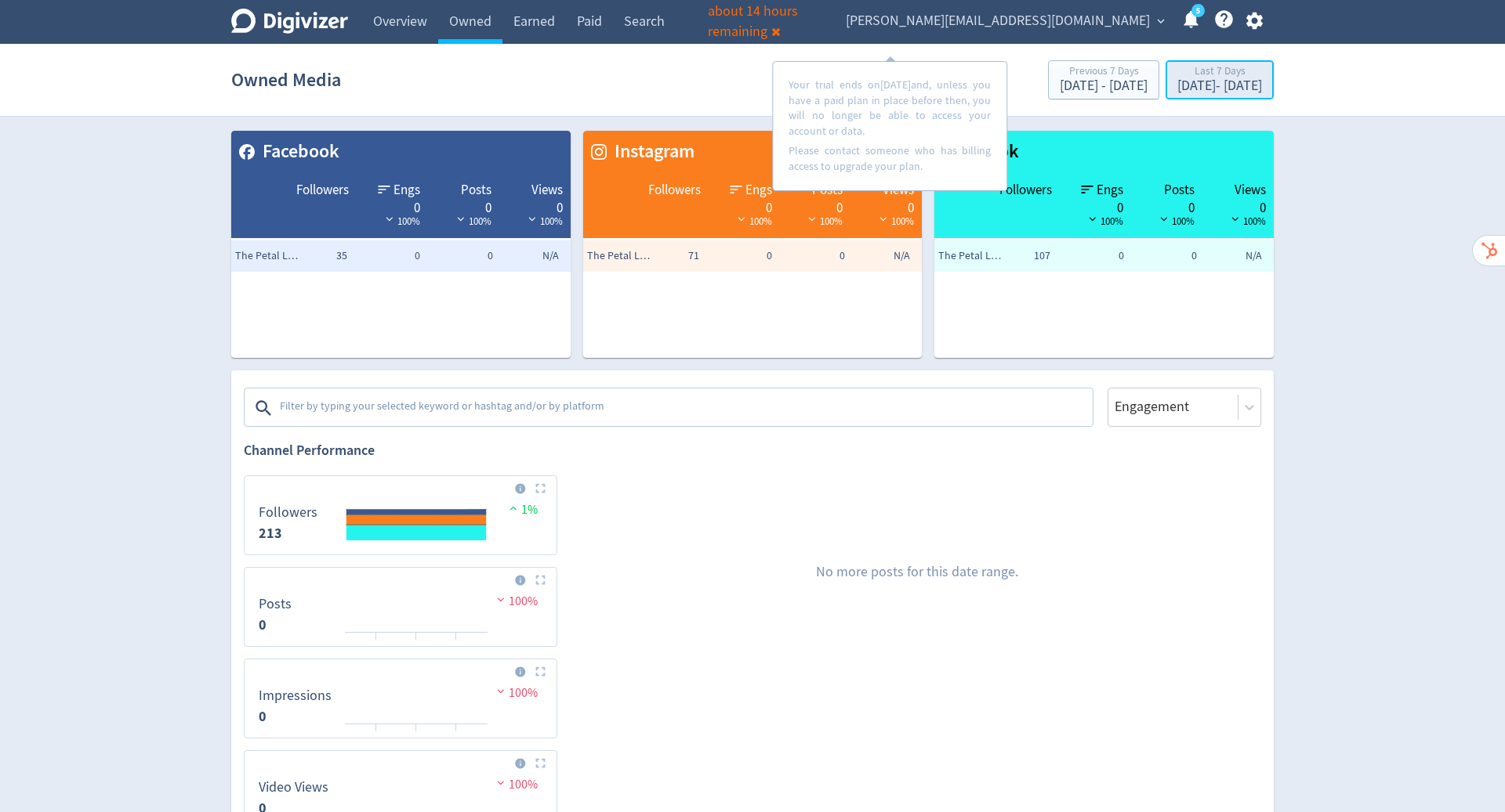
click at [1189, 61] on button "Last 7 Days [DATE] - [DATE]" at bounding box center [1219, 79] width 108 height 39
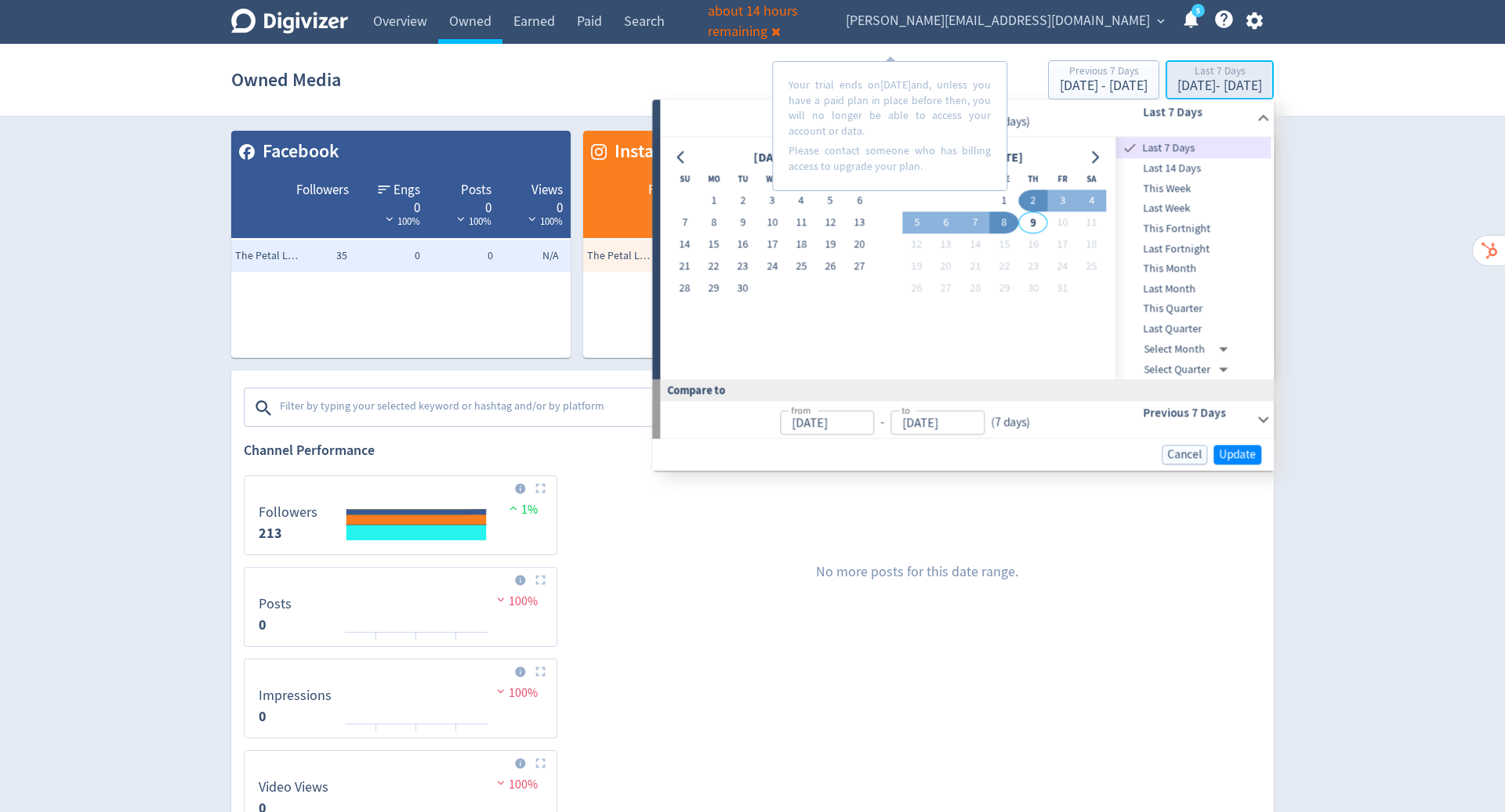
type input "[DATE]"
click at [710, 210] on button "1" at bounding box center [713, 201] width 29 height 22
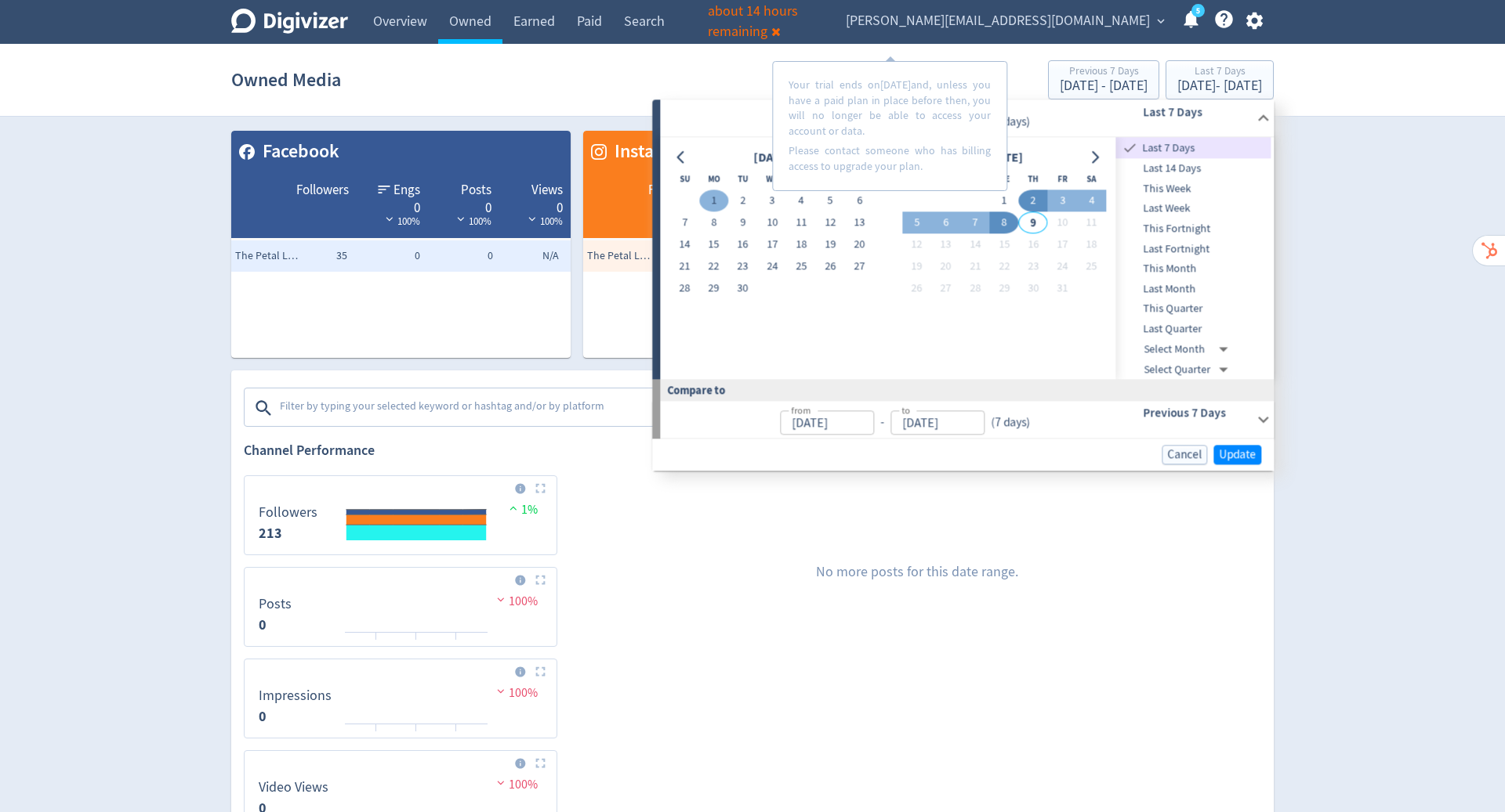
type input "[DATE]"
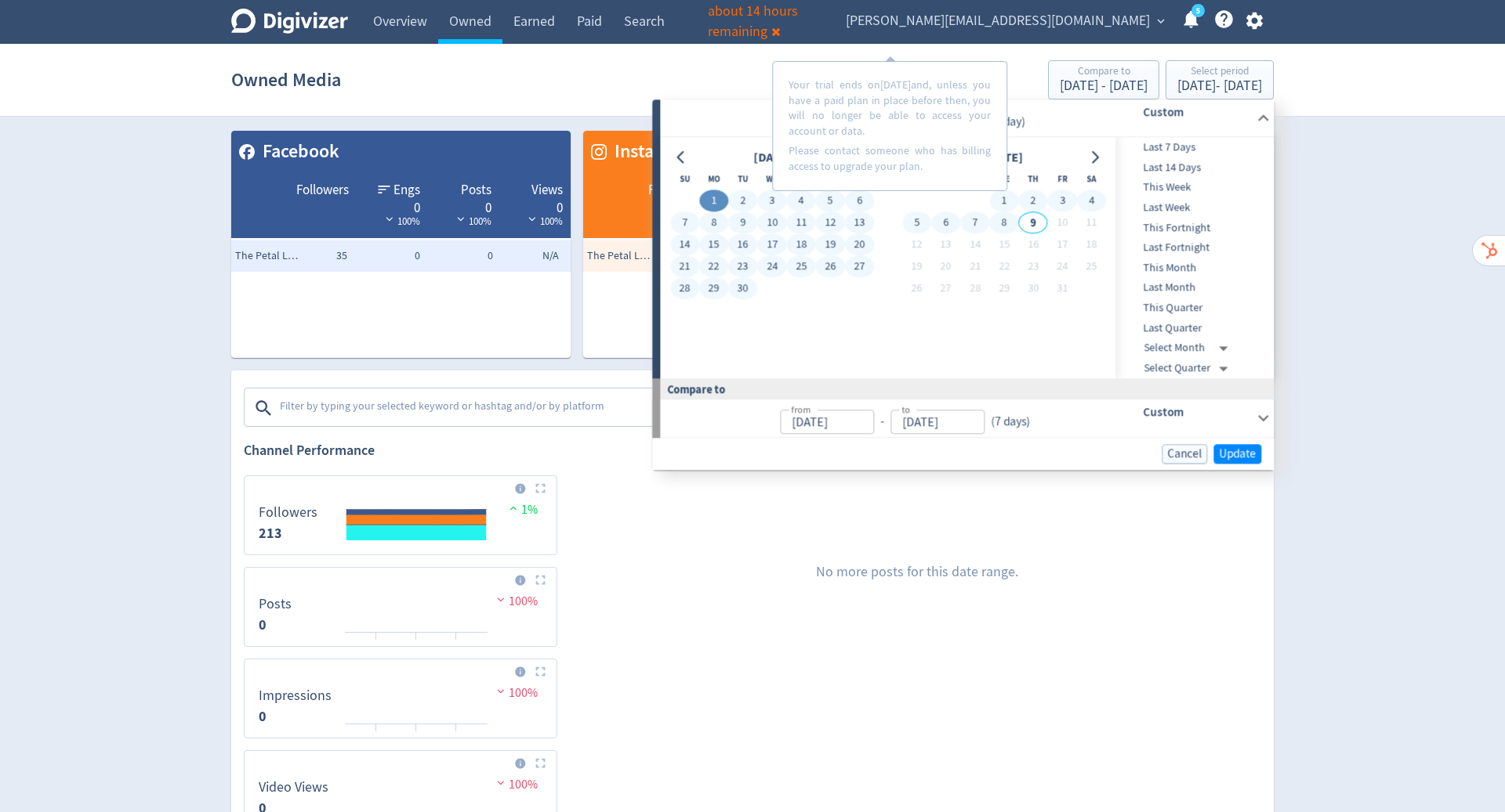
click at [1006, 223] on button "8" at bounding box center [1003, 223] width 29 height 22
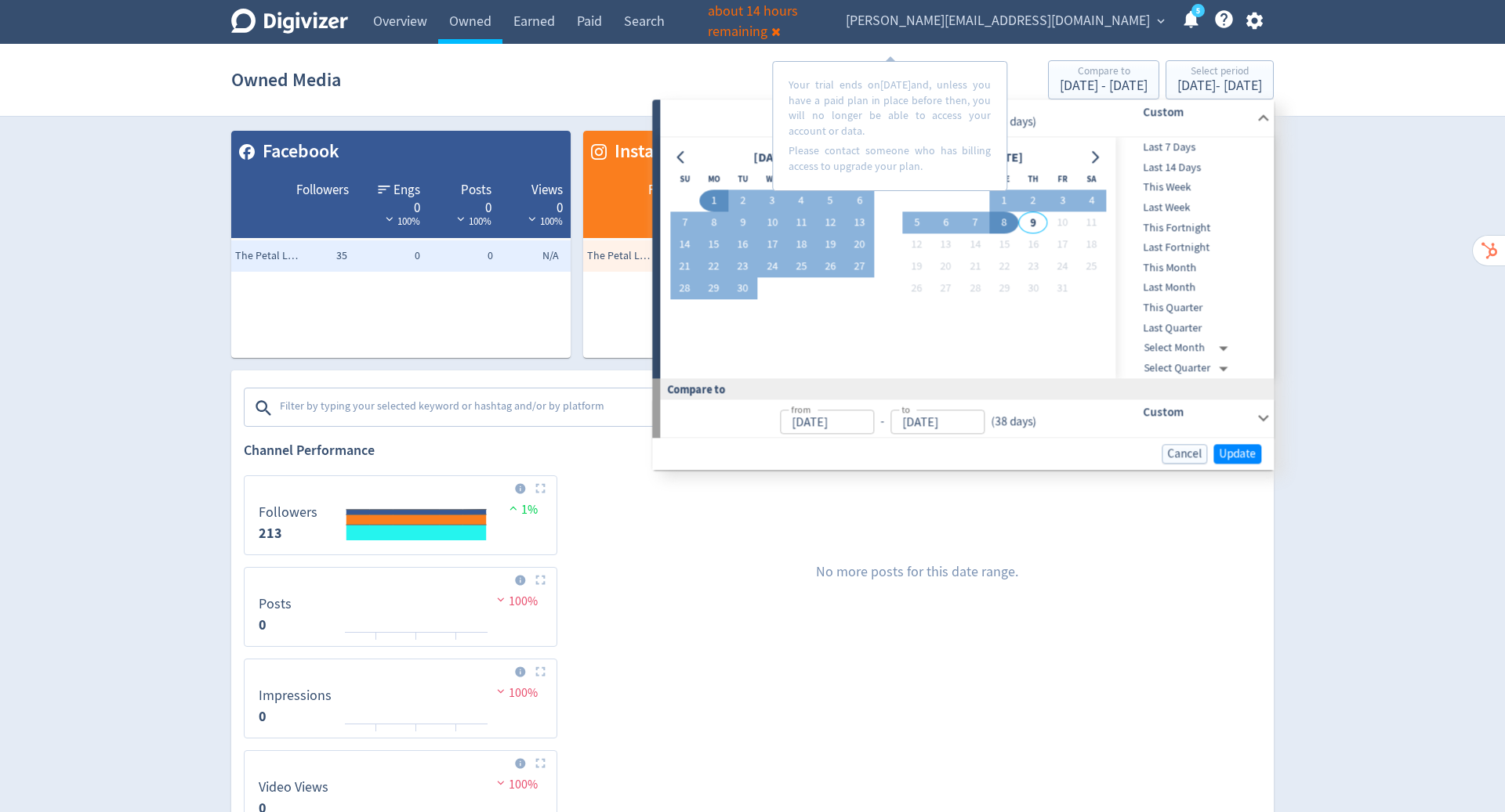
type input "[DATE]"
click at [1233, 451] on span "Update" at bounding box center [1236, 453] width 37 height 12
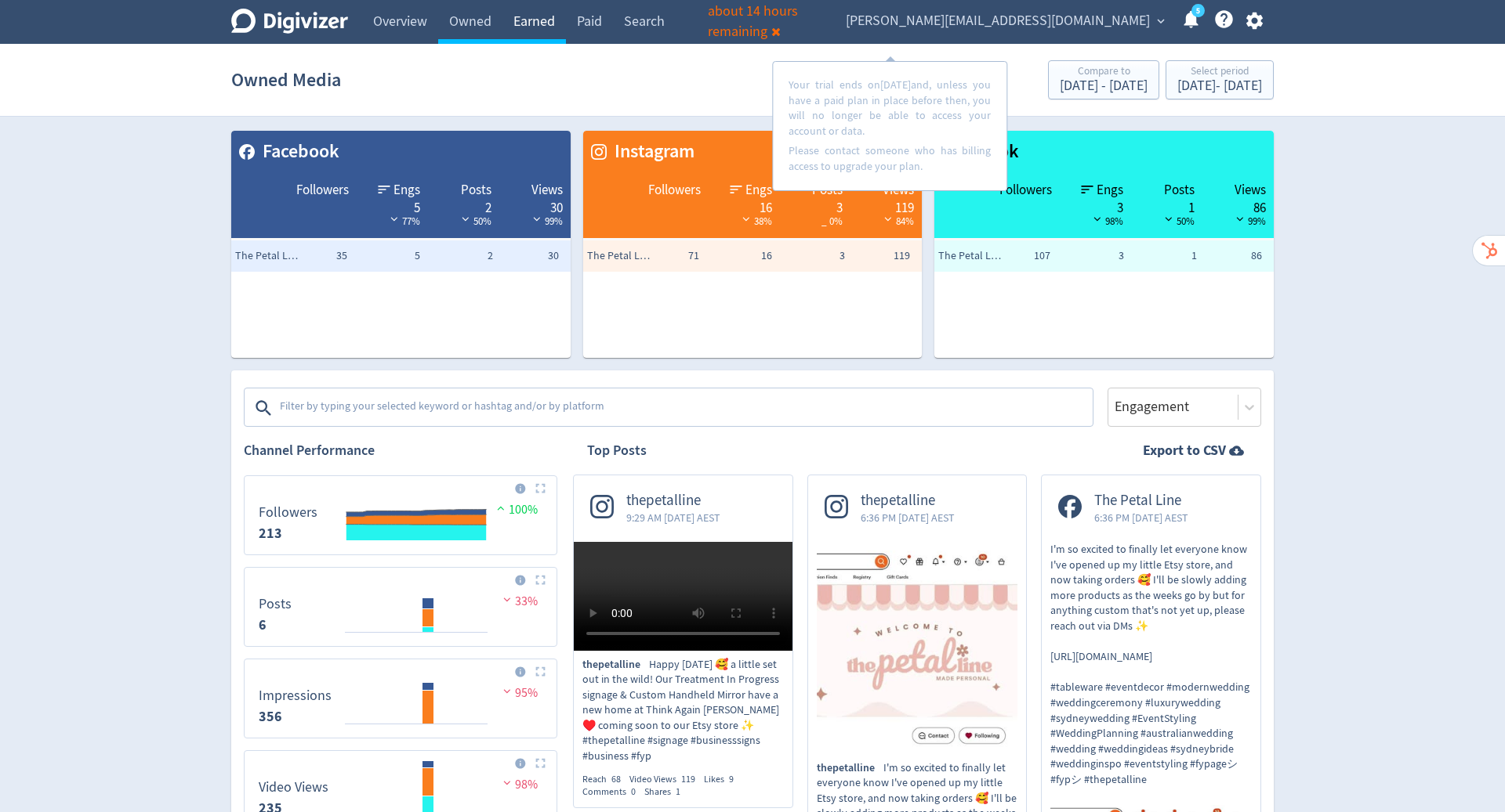
click at [533, 23] on link "Earned" at bounding box center [534, 21] width 64 height 44
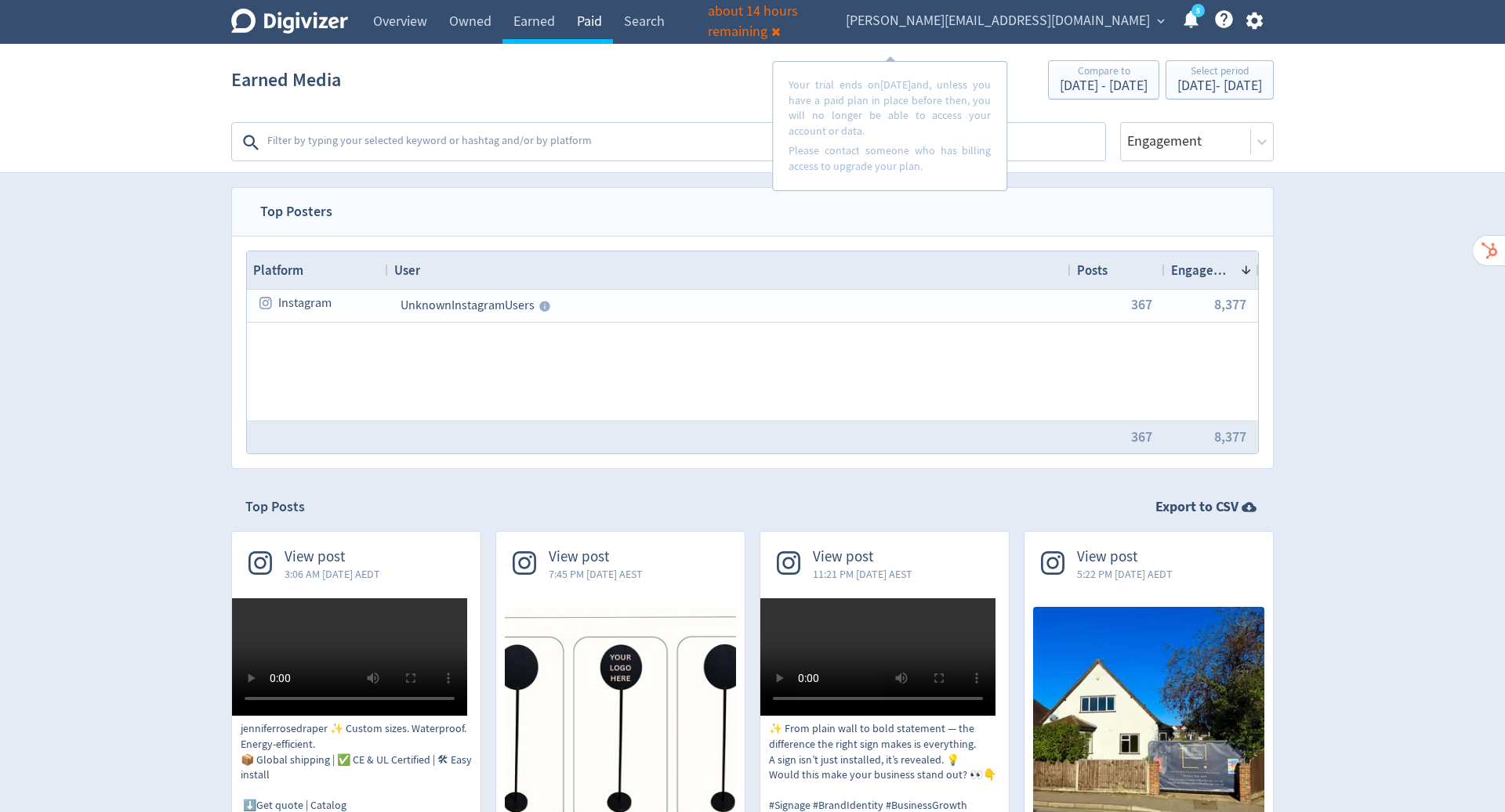
click at [590, 14] on link "Paid" at bounding box center [589, 21] width 47 height 44
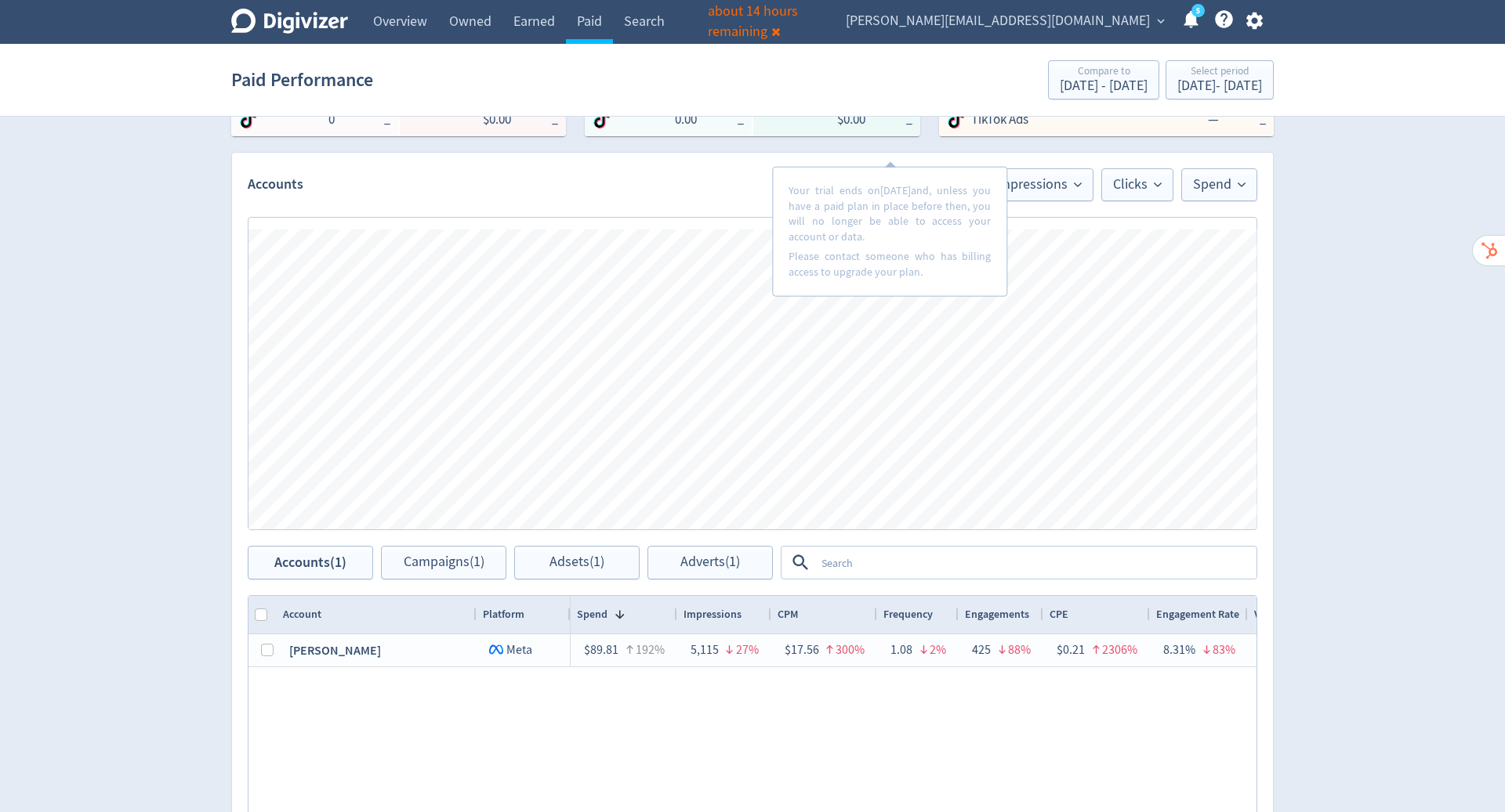
scroll to position [433, 0]
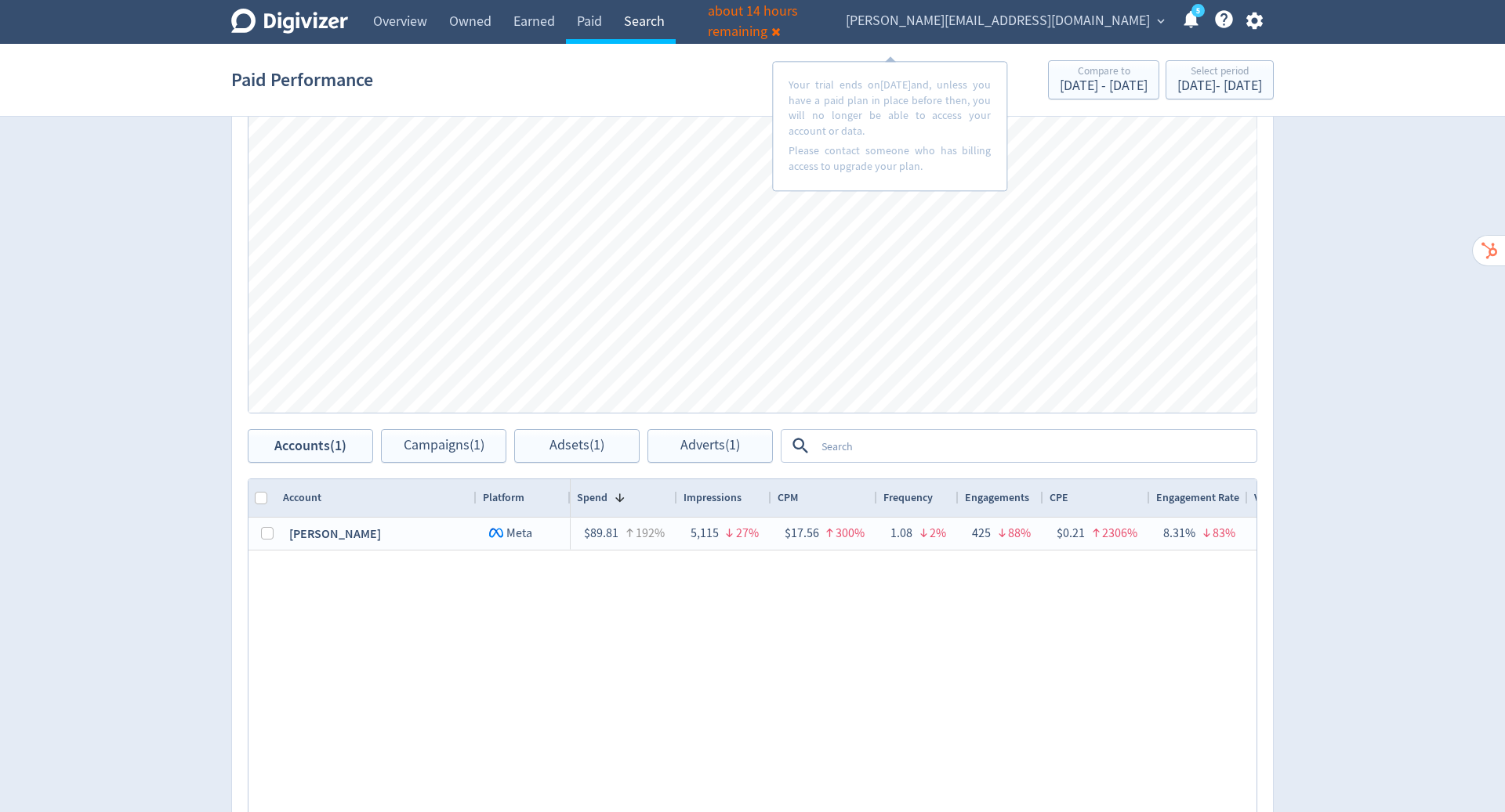
click at [653, 19] on link "Search" at bounding box center [645, 21] width 63 height 44
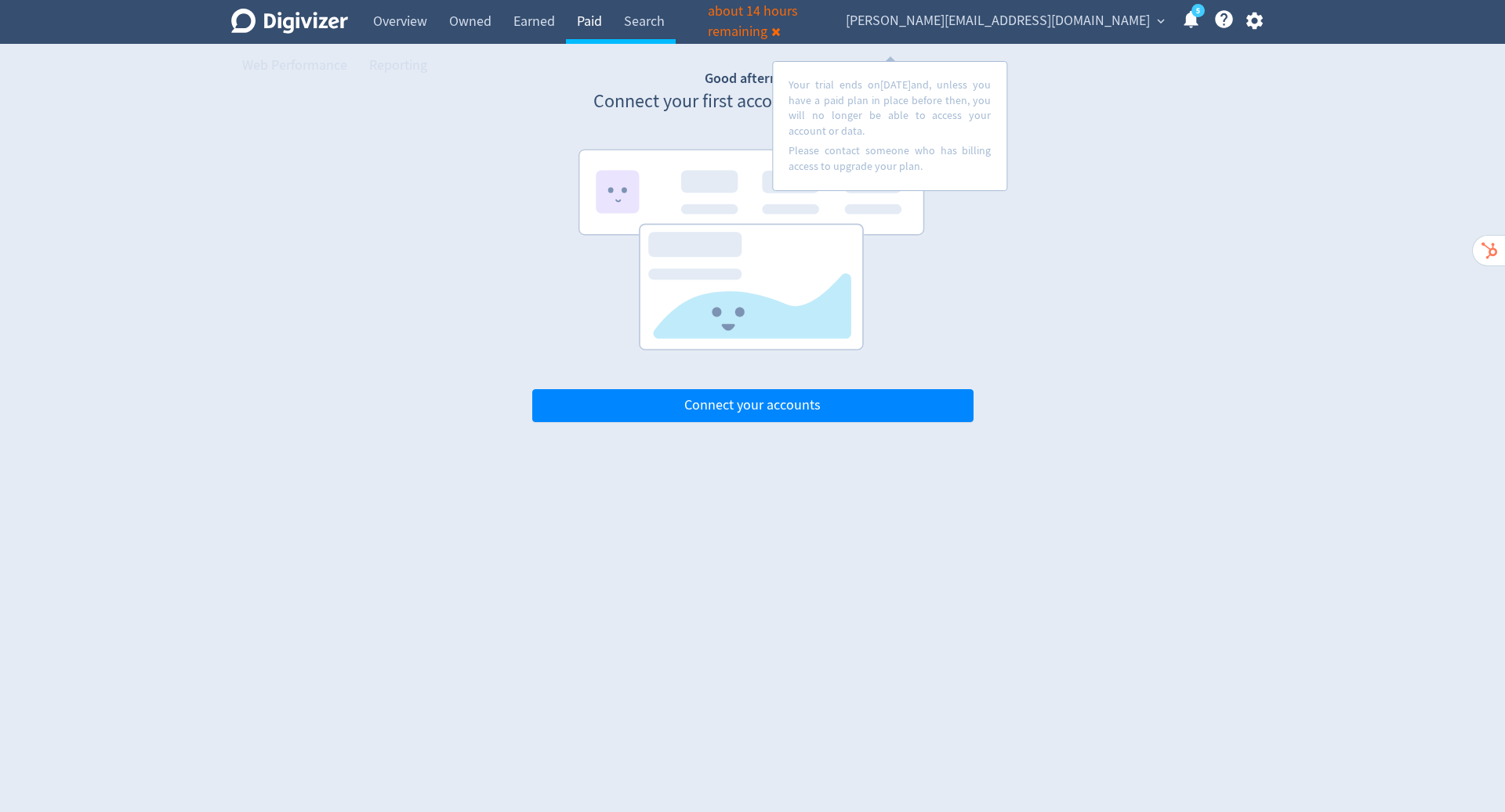
click at [591, 26] on link "Paid" at bounding box center [589, 21] width 47 height 44
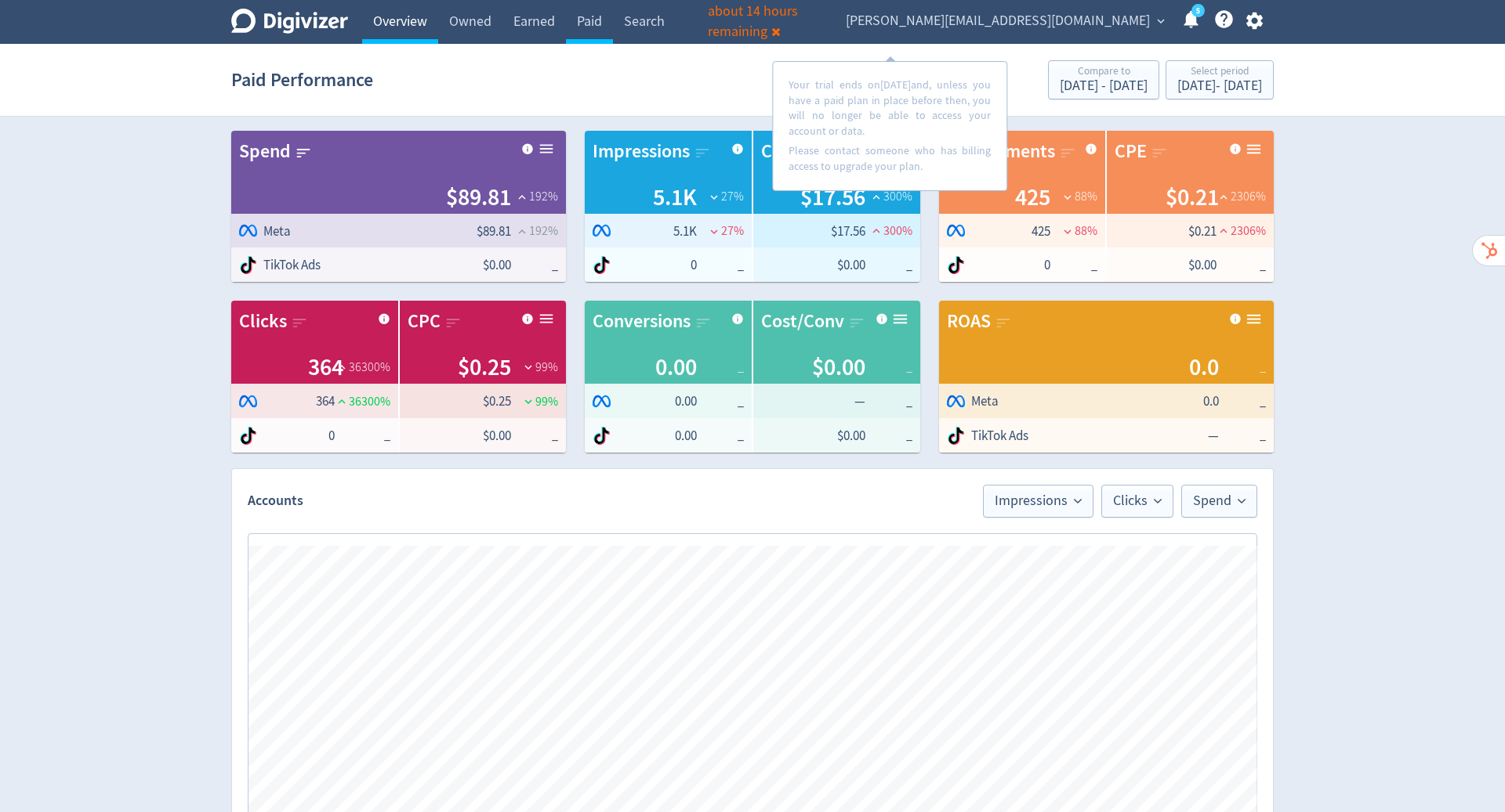
click at [401, 24] on link "Overview" at bounding box center [400, 21] width 76 height 44
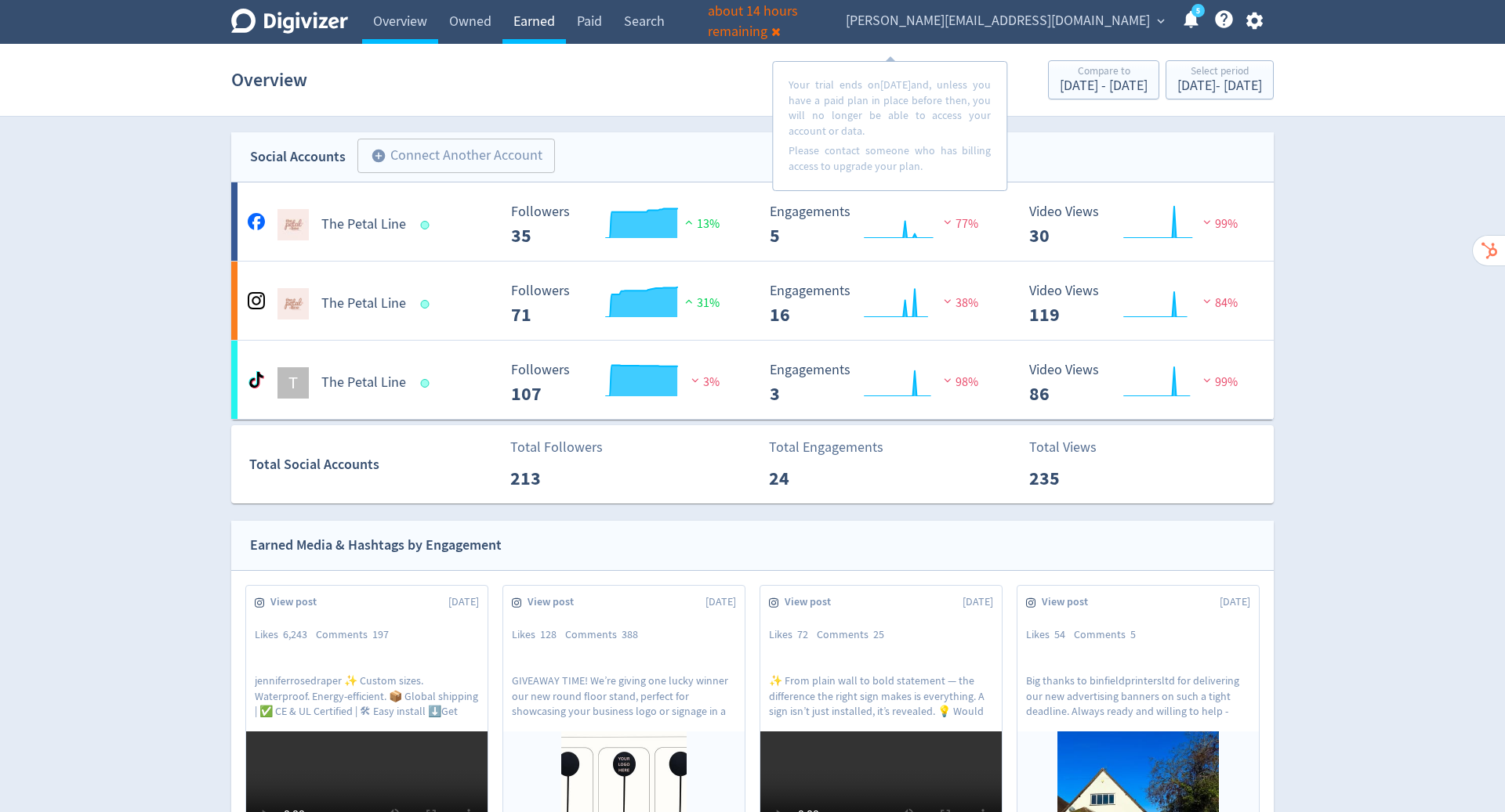
click at [546, 27] on link "Earned" at bounding box center [534, 21] width 64 height 44
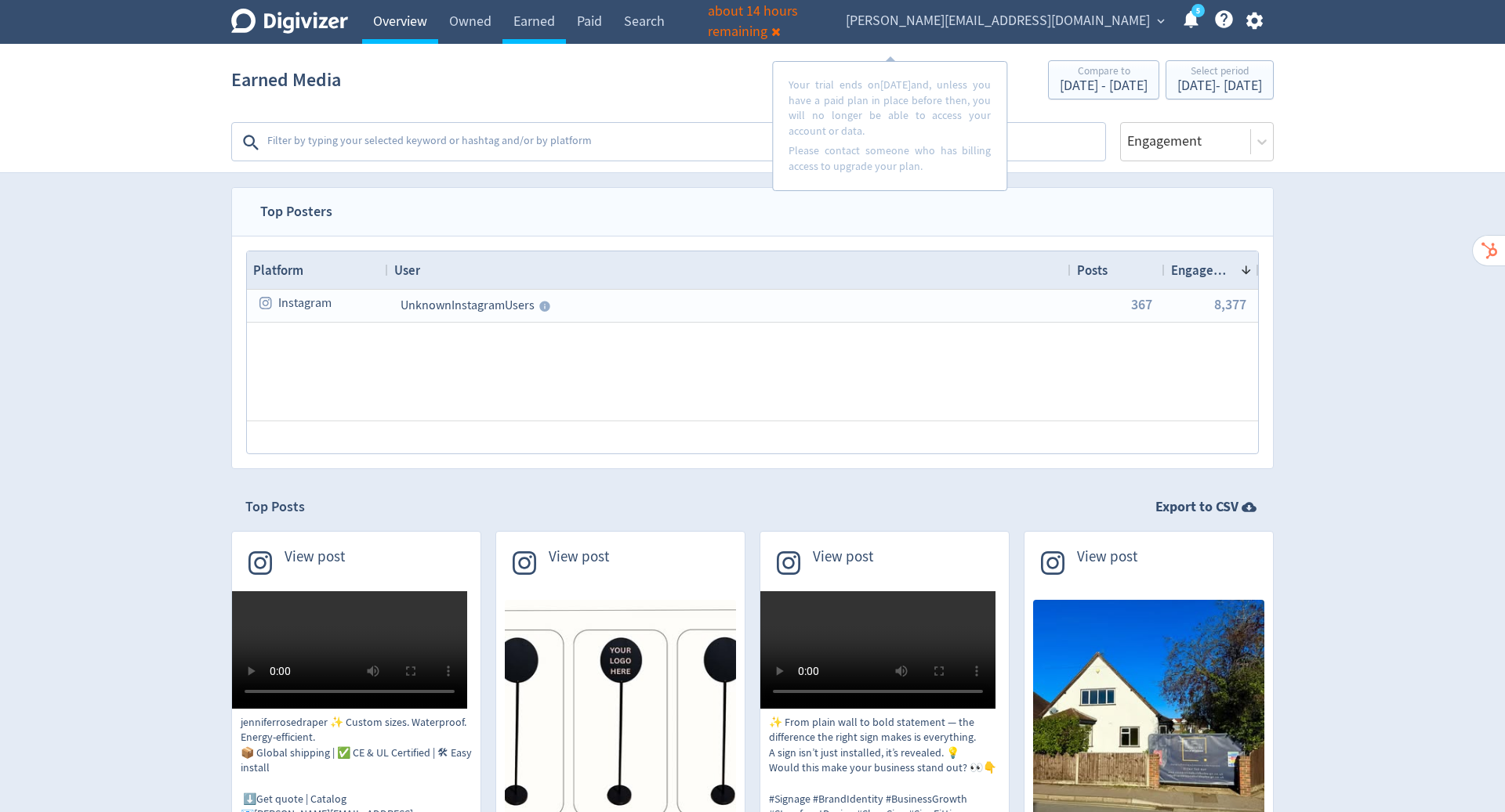
click at [379, 19] on link "Overview" at bounding box center [400, 21] width 76 height 44
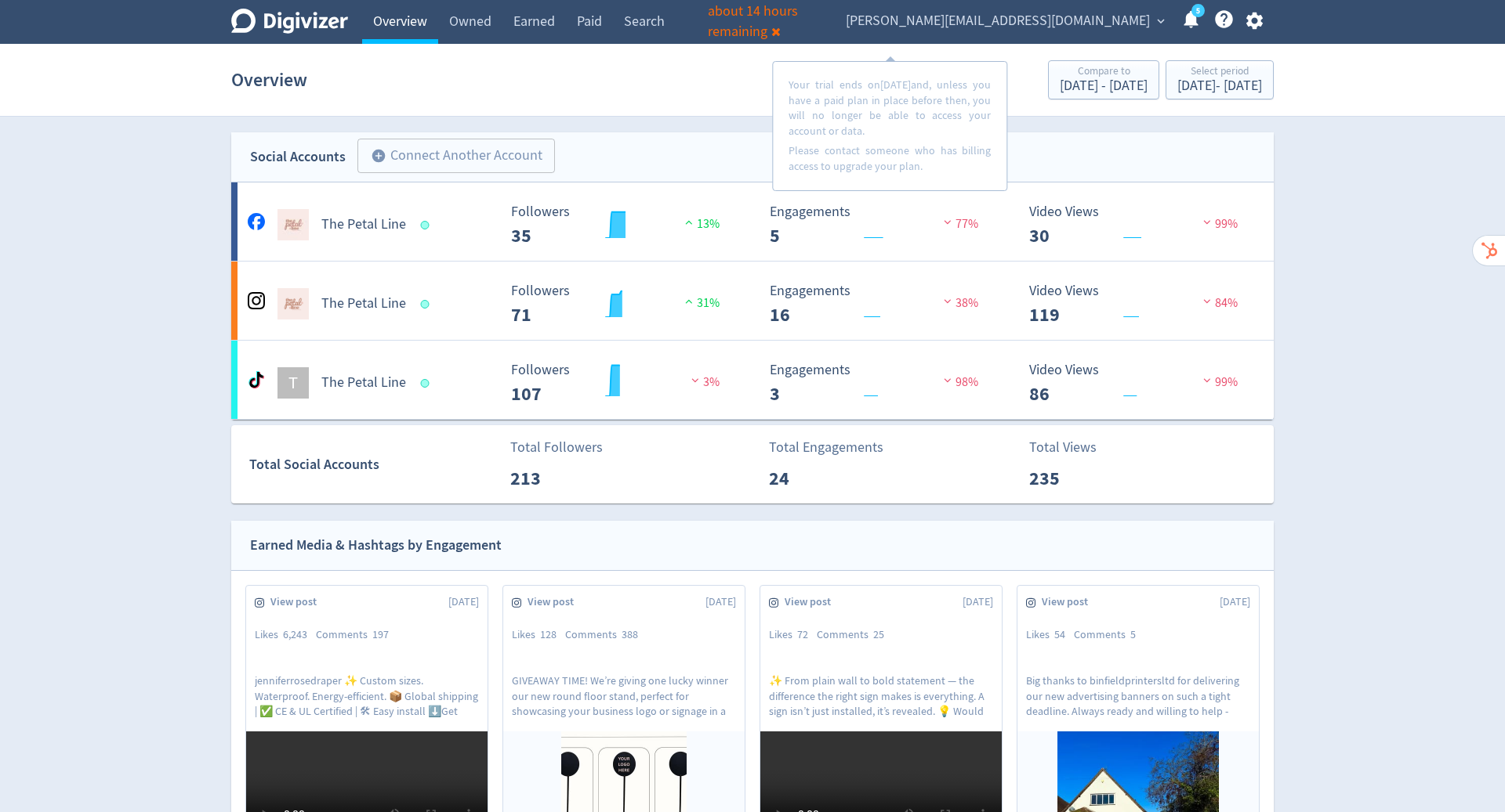
click at [409, 26] on link "Overview" at bounding box center [400, 21] width 76 height 44
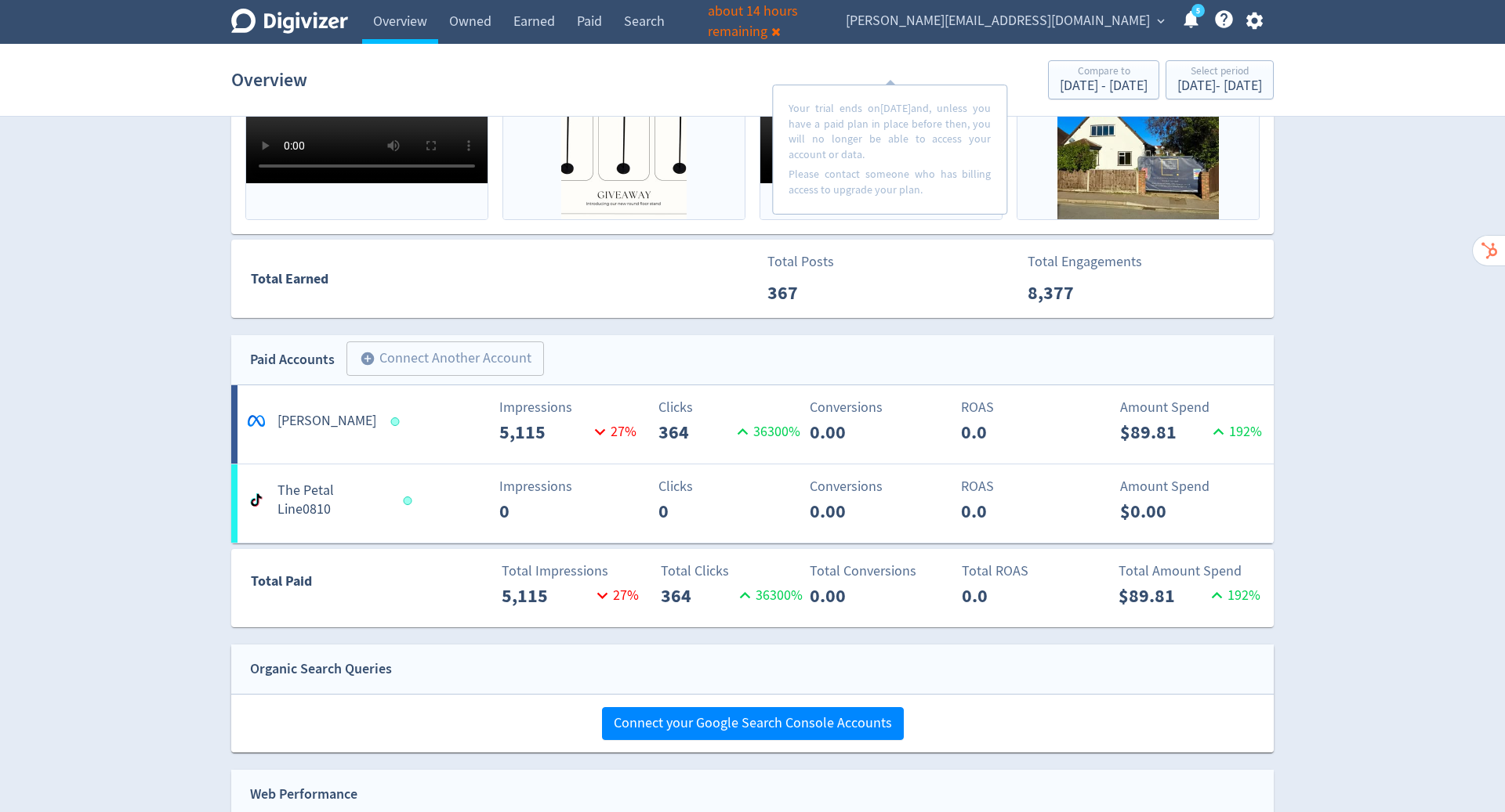
scroll to position [800, 0]
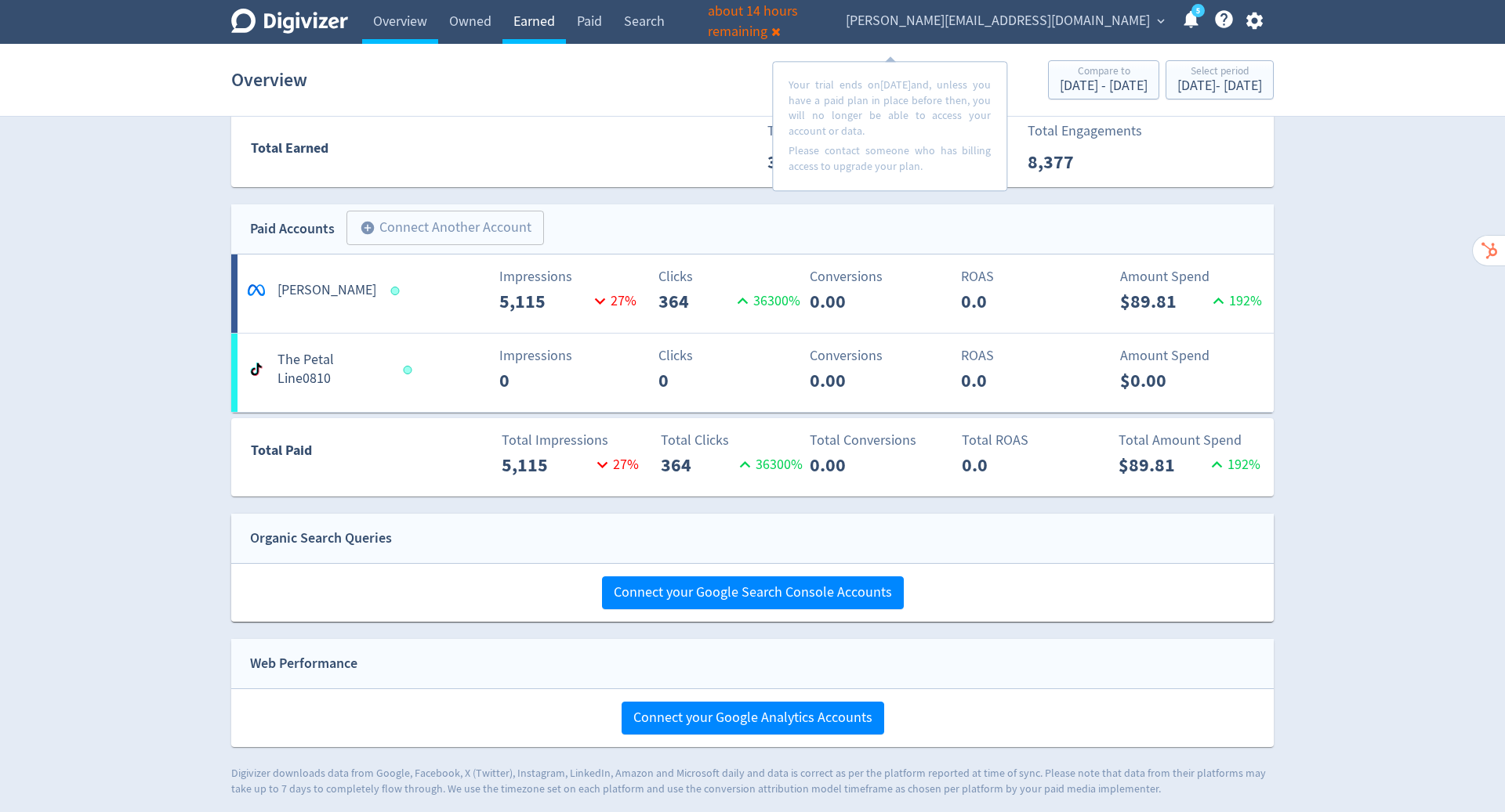
click at [538, 19] on link "Earned" at bounding box center [534, 21] width 64 height 44
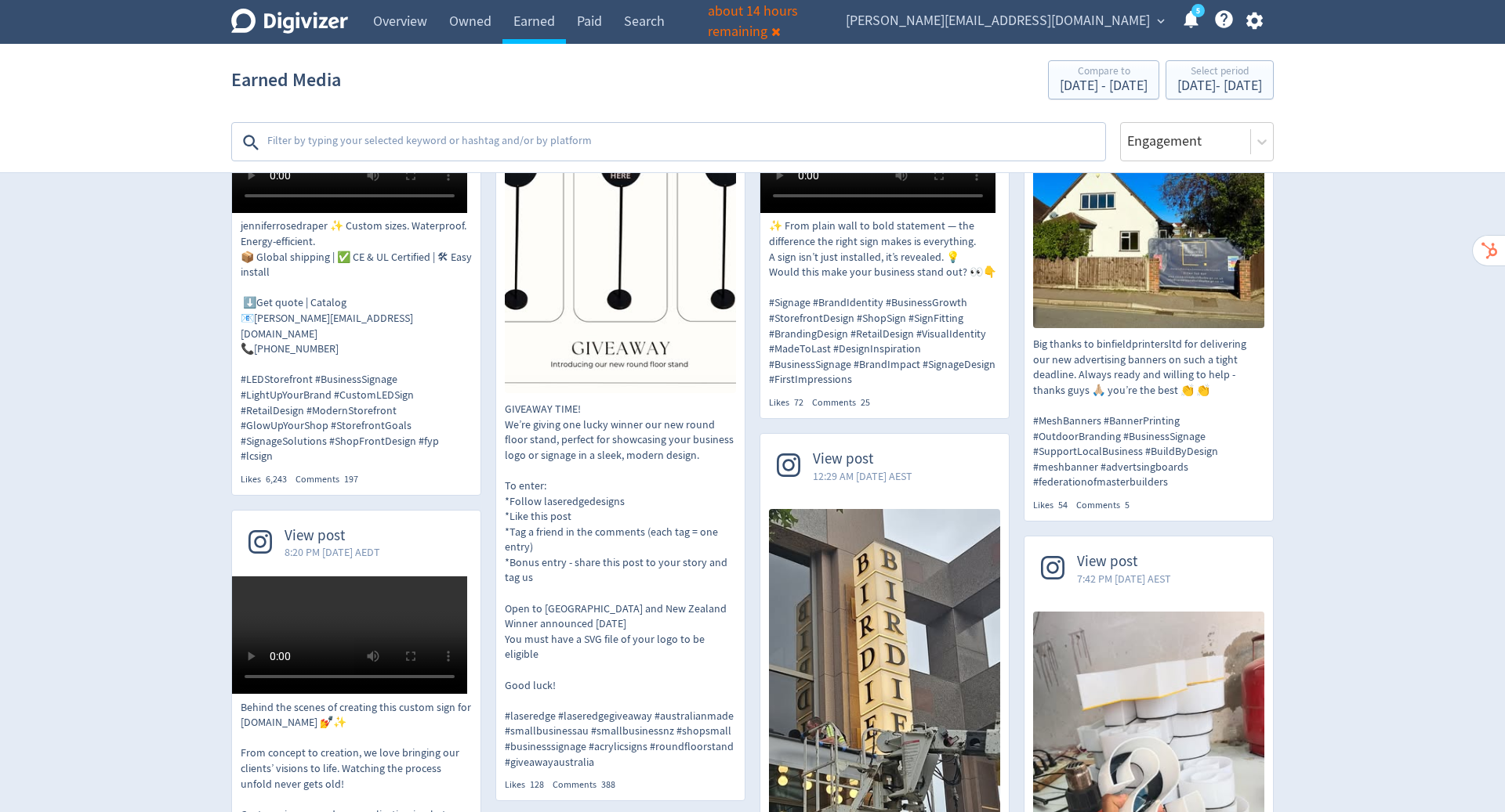
scroll to position [69, 0]
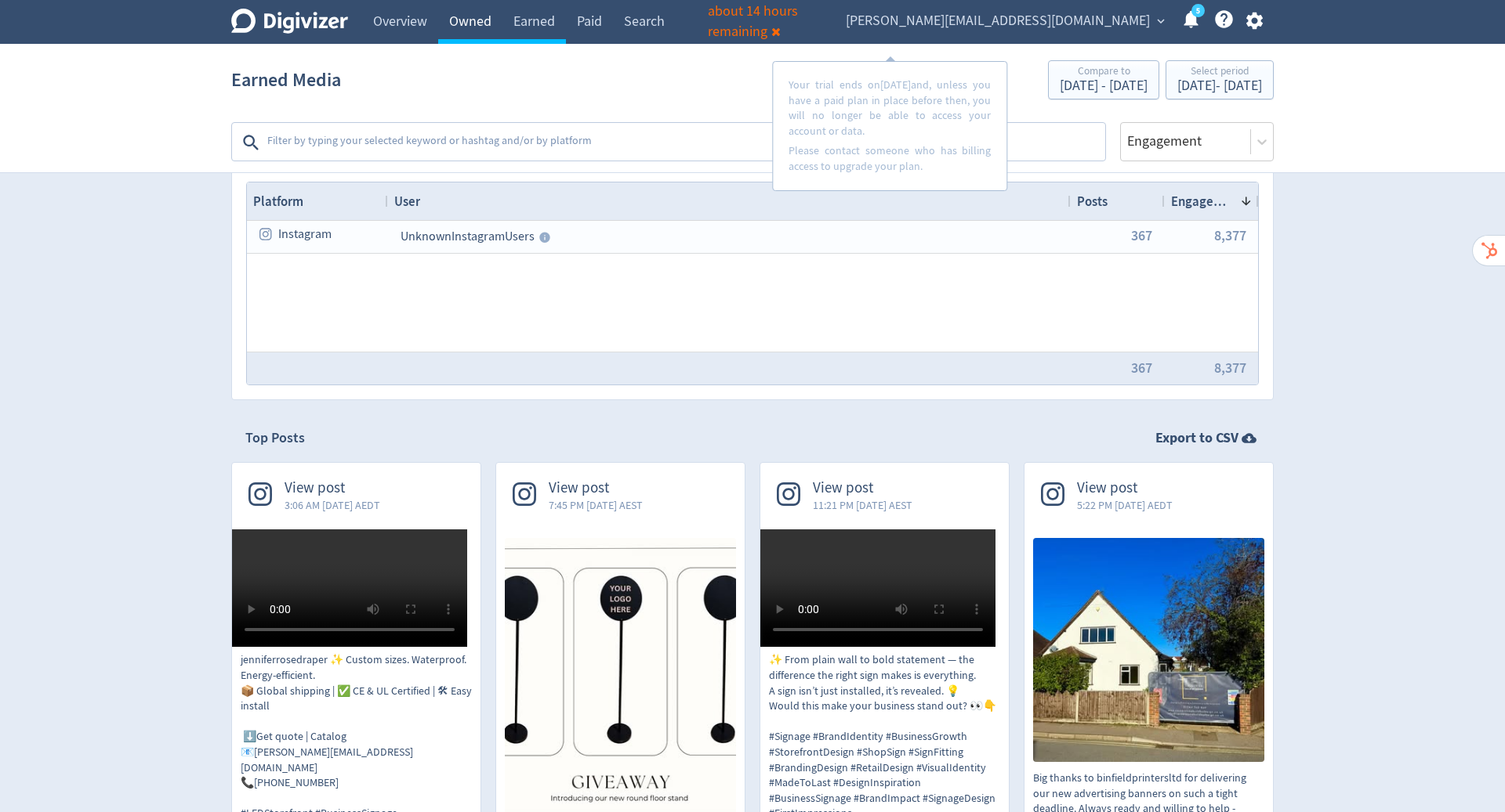
click at [456, 25] on link "Owned" at bounding box center [470, 21] width 64 height 44
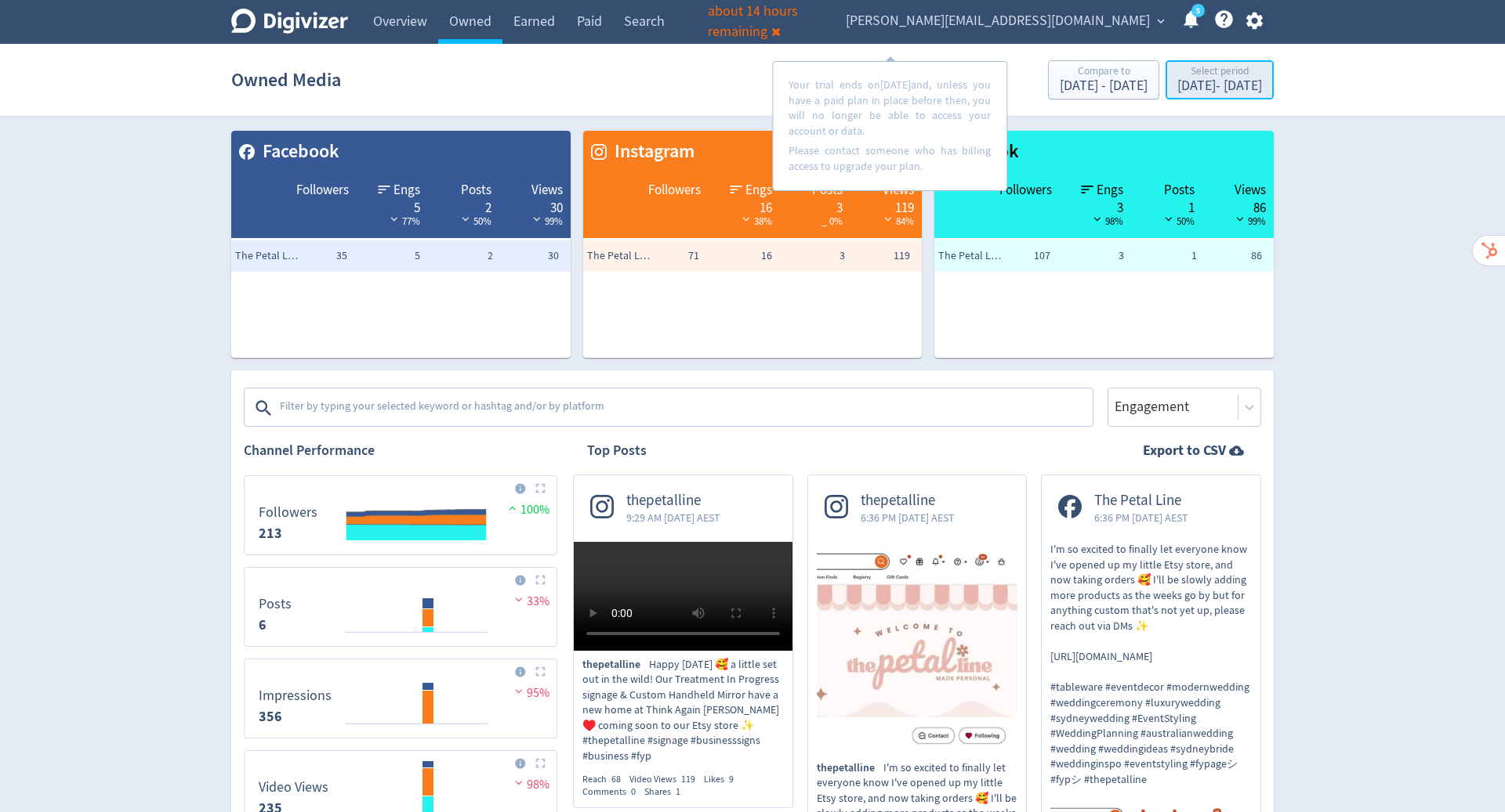
click at [1181, 82] on div "[DATE] - [DATE]" at bounding box center [1219, 86] width 84 height 14
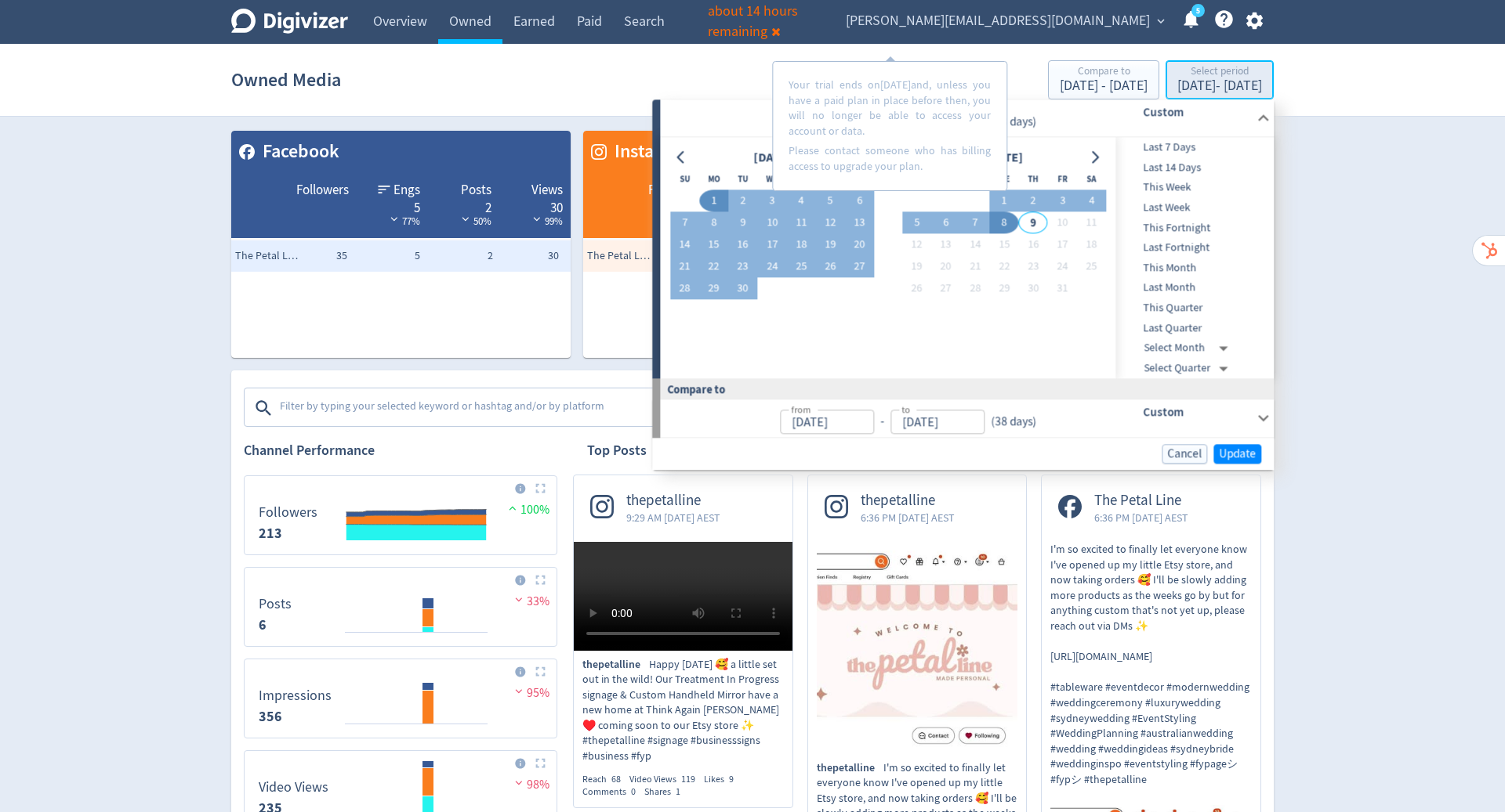
type input "[DATE]"
click at [737, 265] on button "23" at bounding box center [742, 267] width 29 height 22
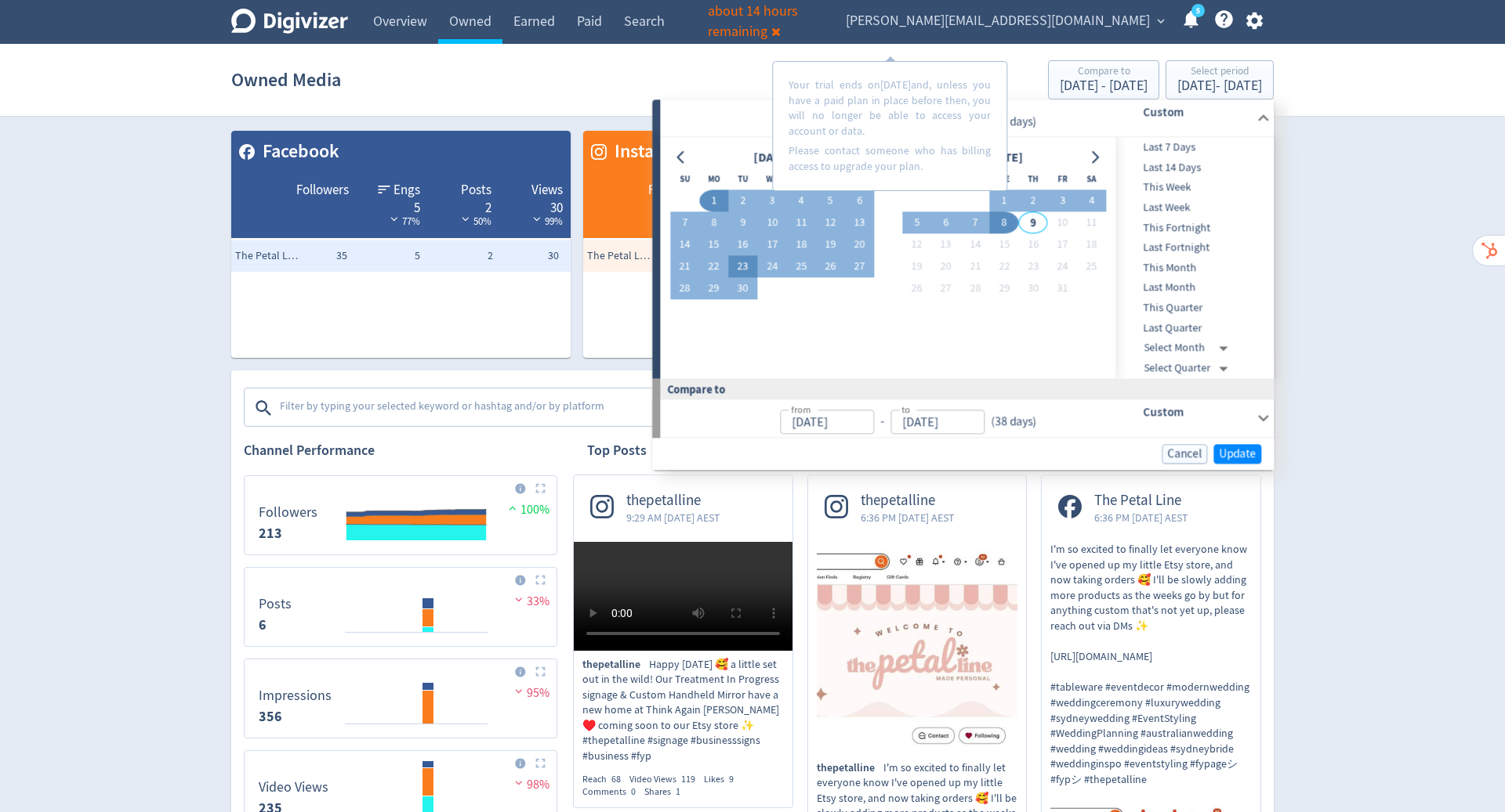
type input "[DATE]"
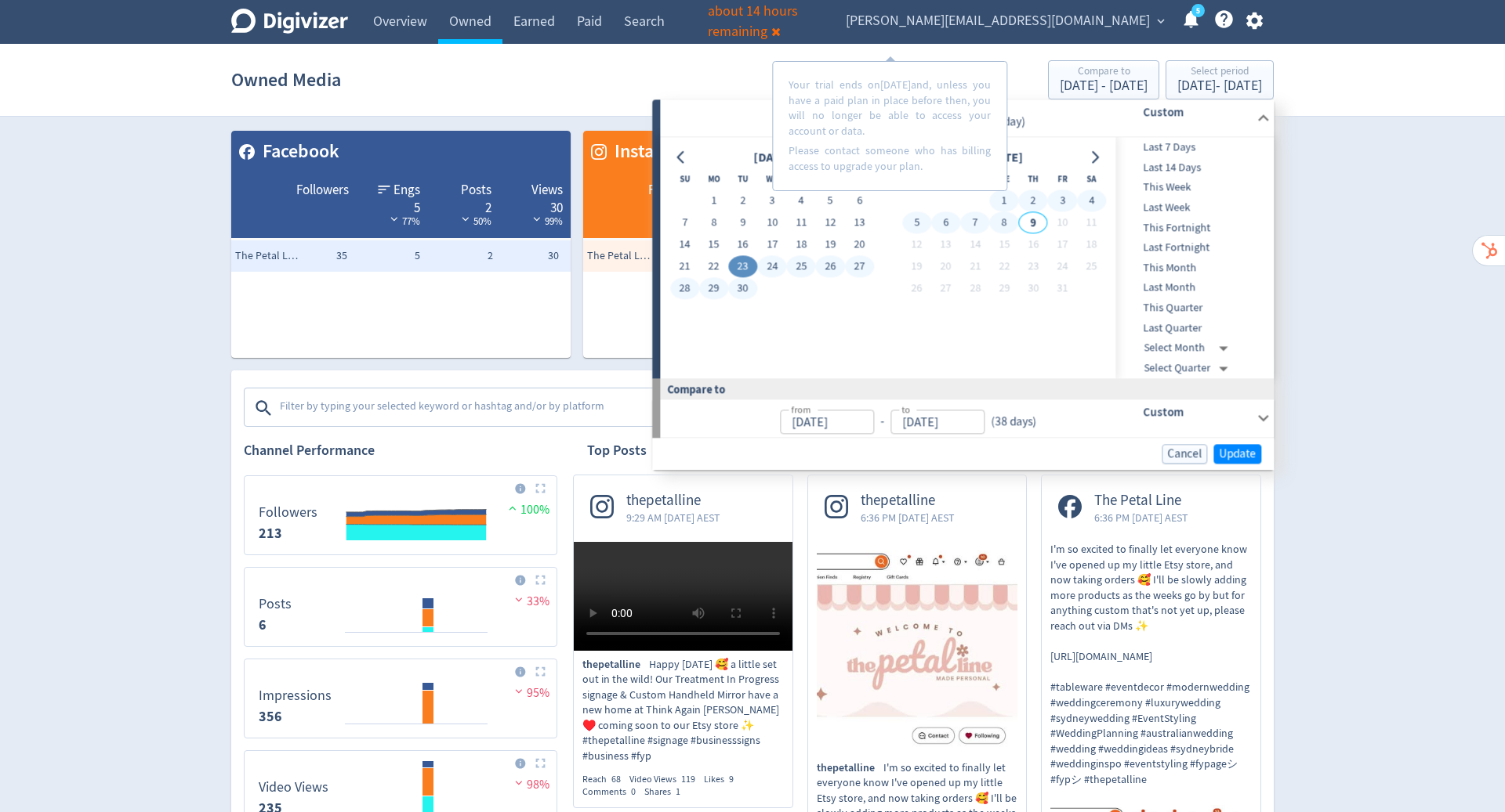
click at [998, 224] on button "8" at bounding box center [1003, 223] width 29 height 22
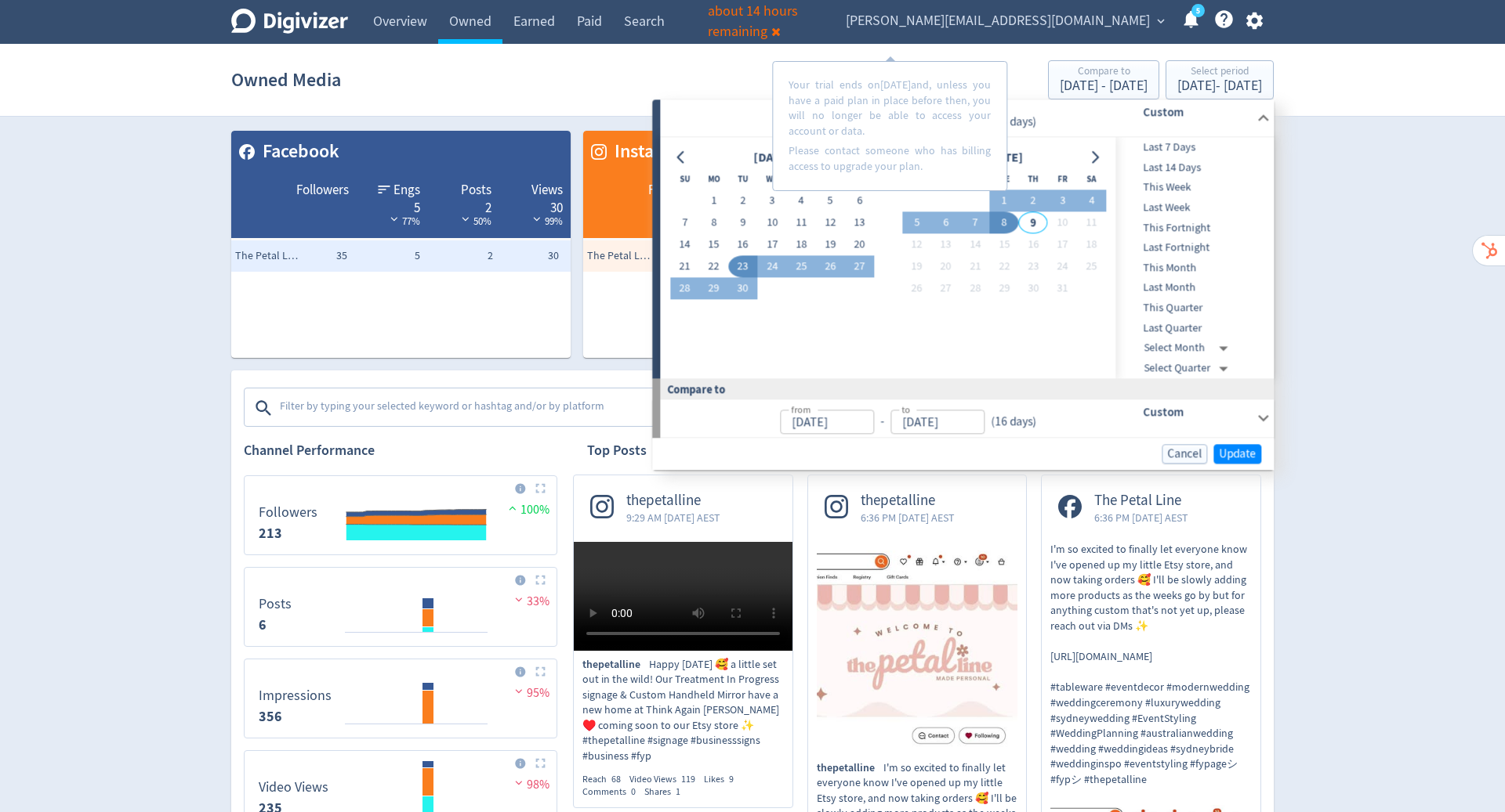
type input "[DATE]"
click at [1235, 450] on span "Update" at bounding box center [1236, 453] width 37 height 12
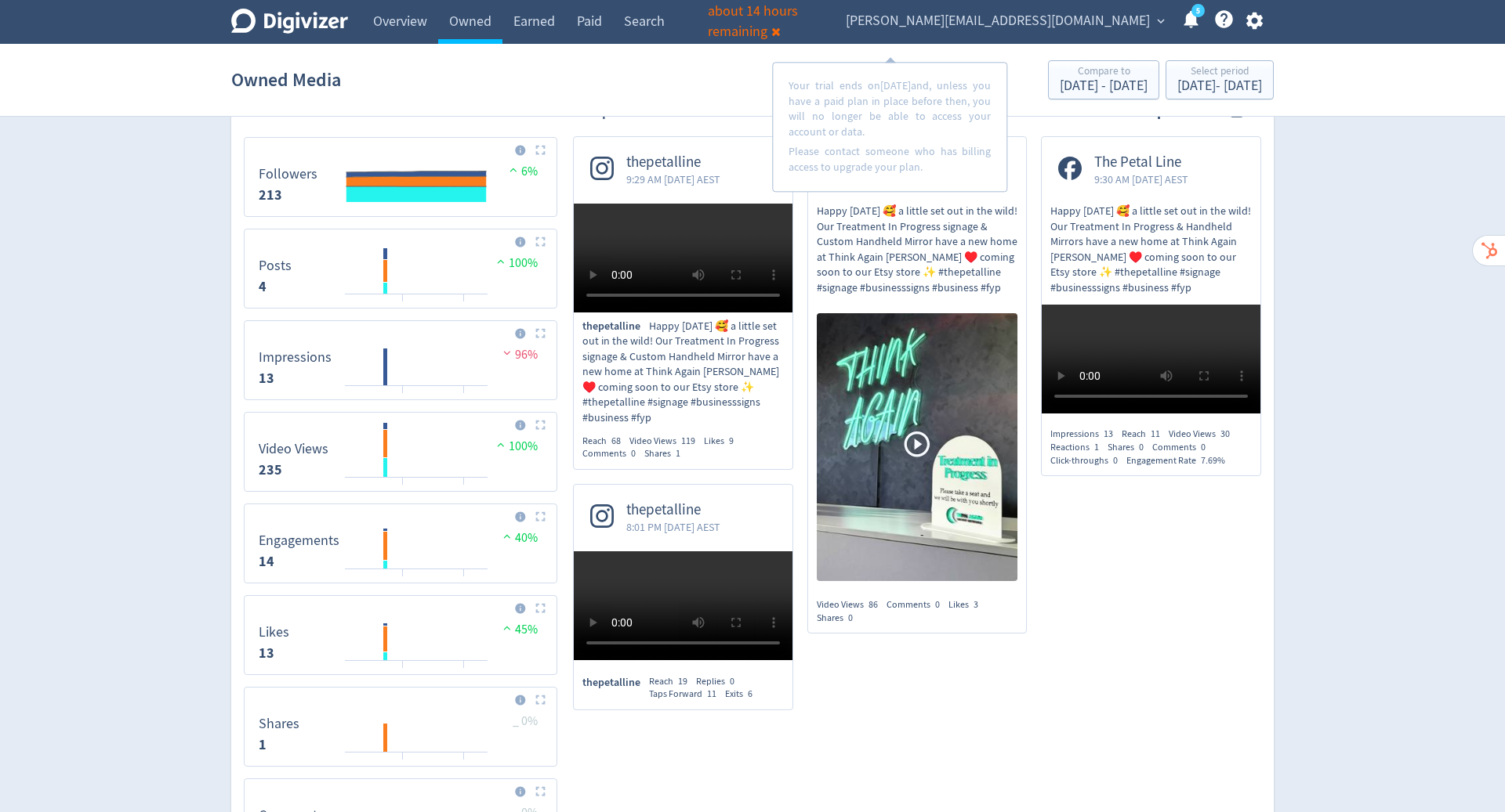
scroll to position [340, 0]
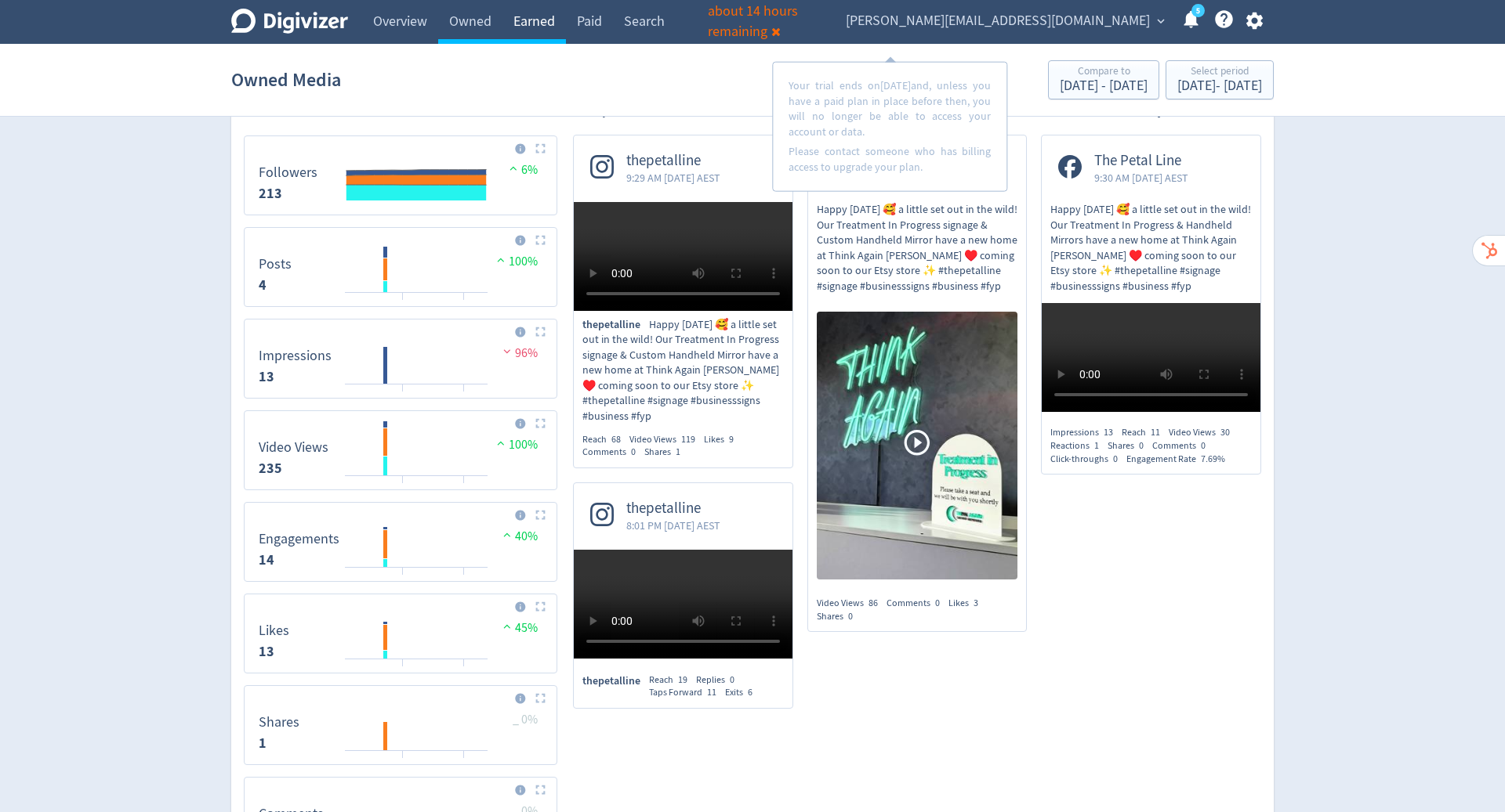
click at [541, 12] on link "Earned" at bounding box center [534, 21] width 64 height 44
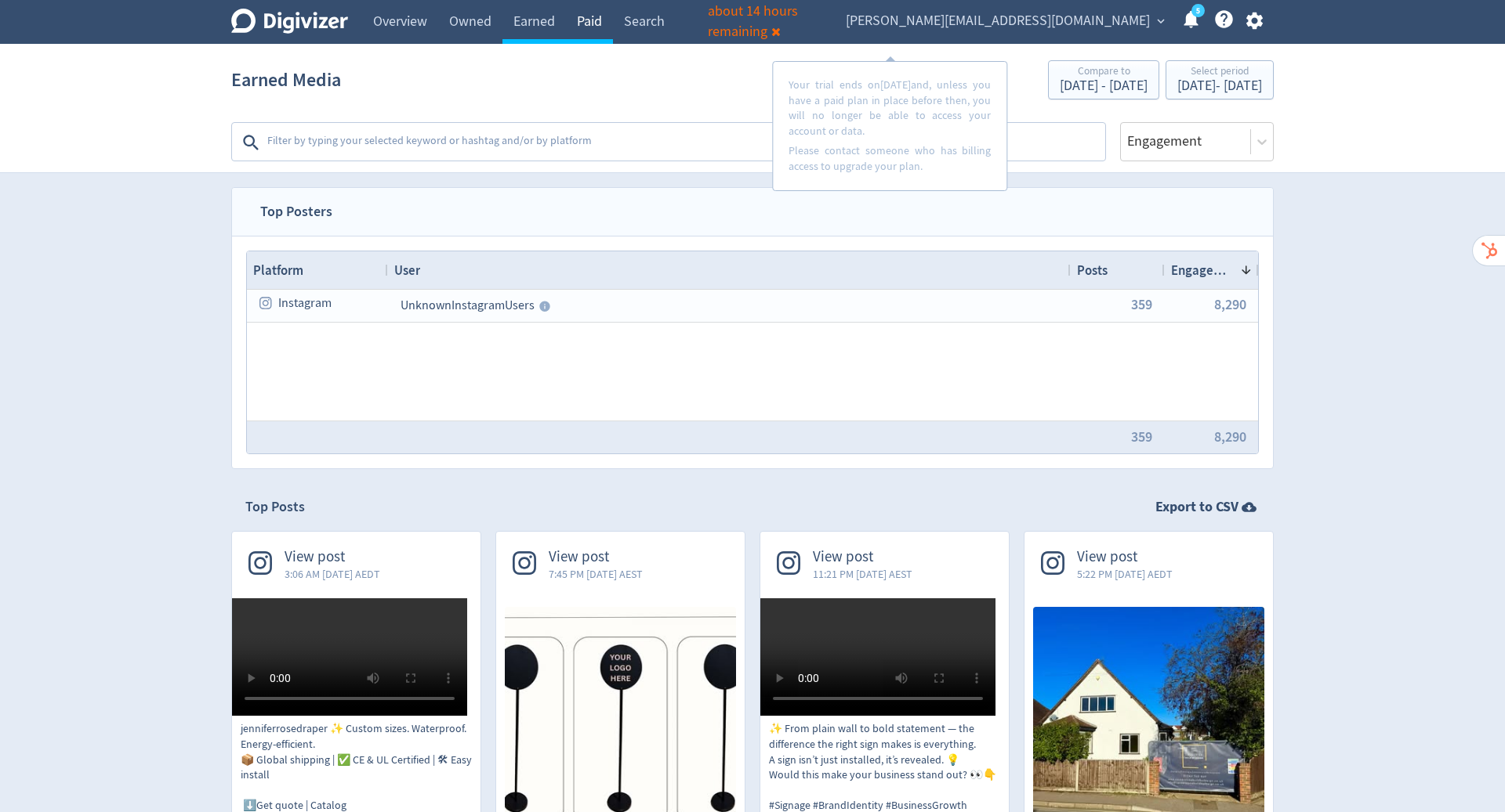
click at [591, 21] on link "Paid" at bounding box center [589, 21] width 47 height 44
